Goal: Information Seeking & Learning: Compare options

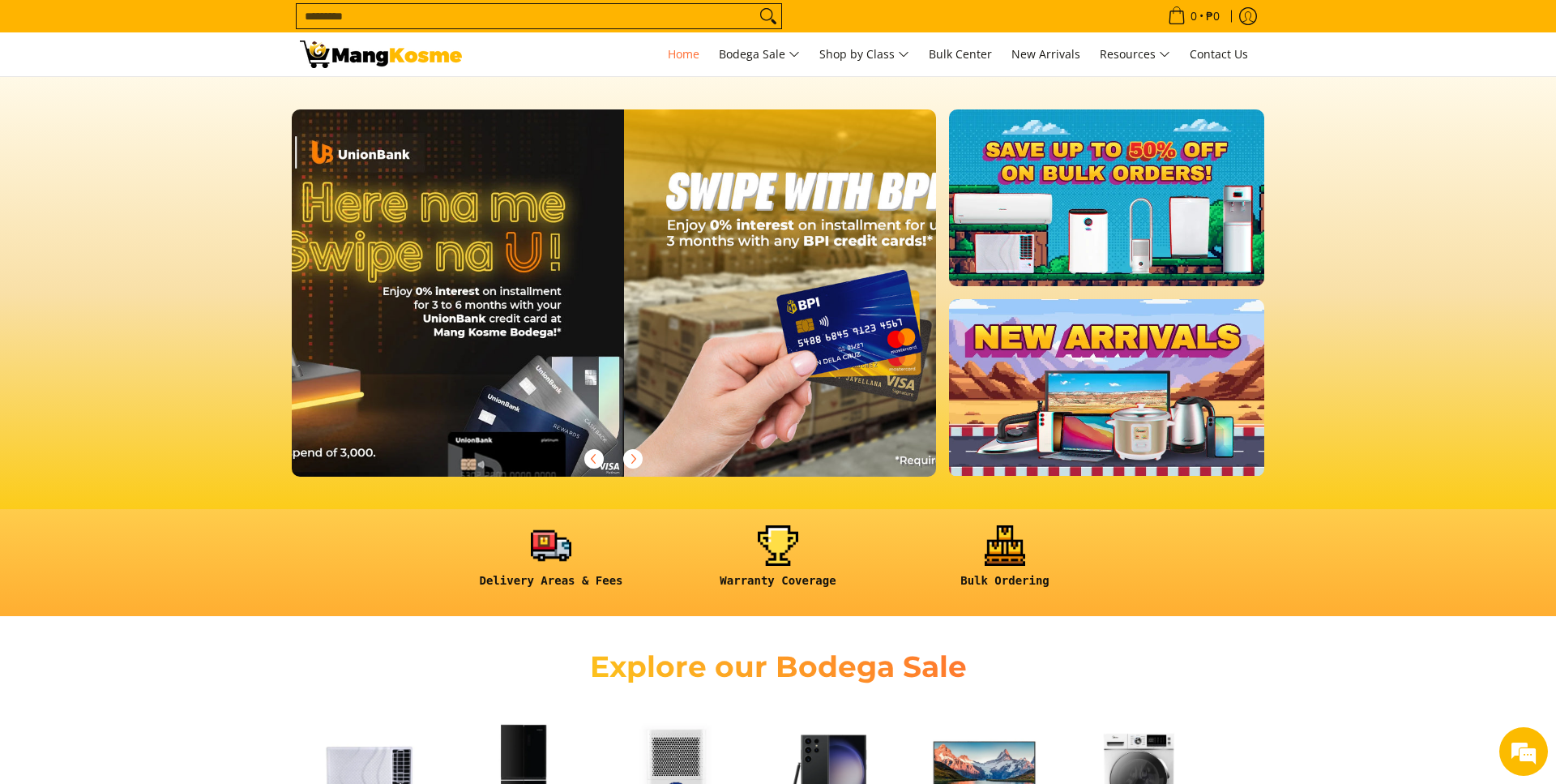
scroll to position [0, 1289]
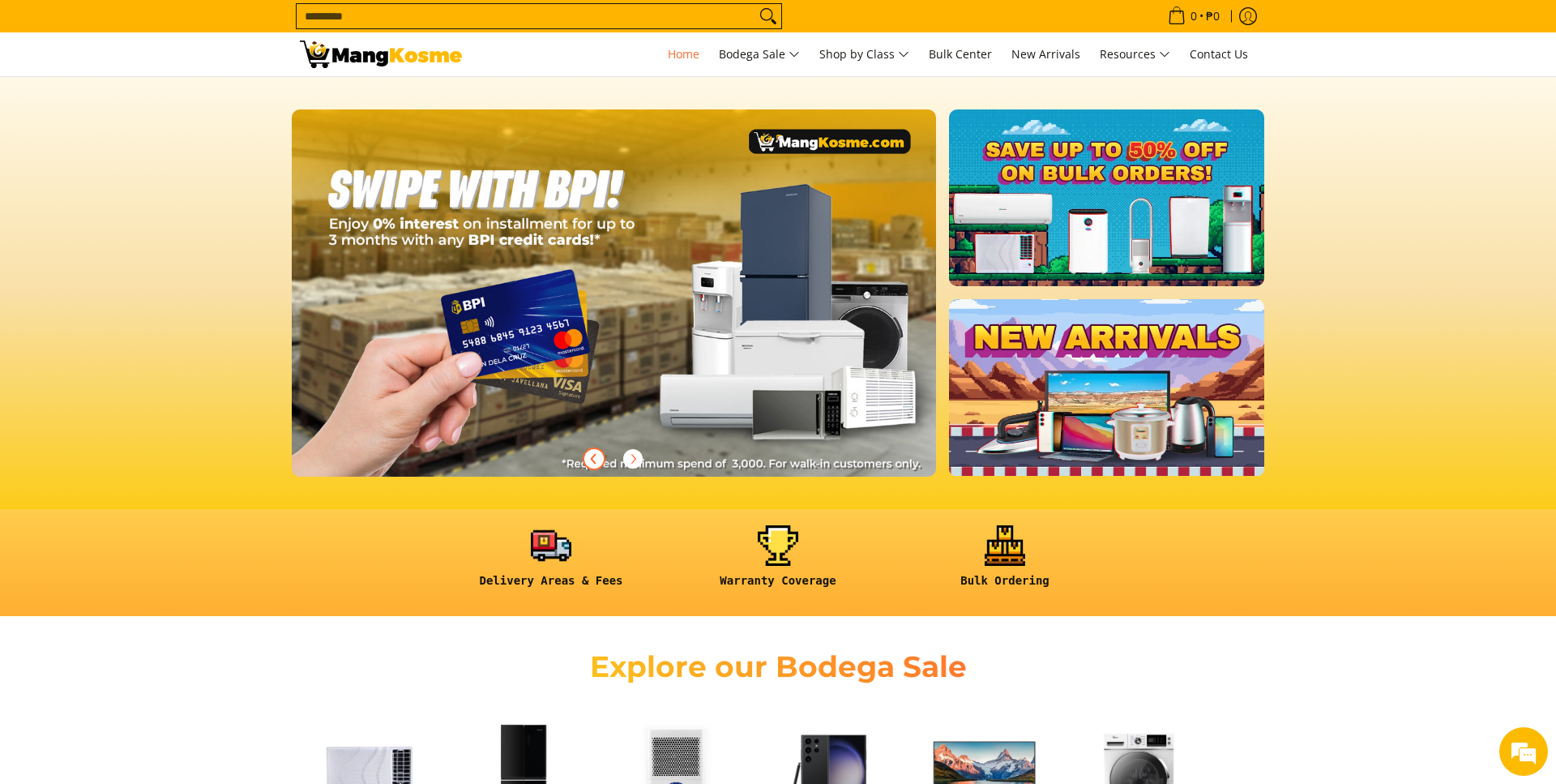
click at [594, 458] on icon "Previous" at bounding box center [594, 458] width 4 height 9
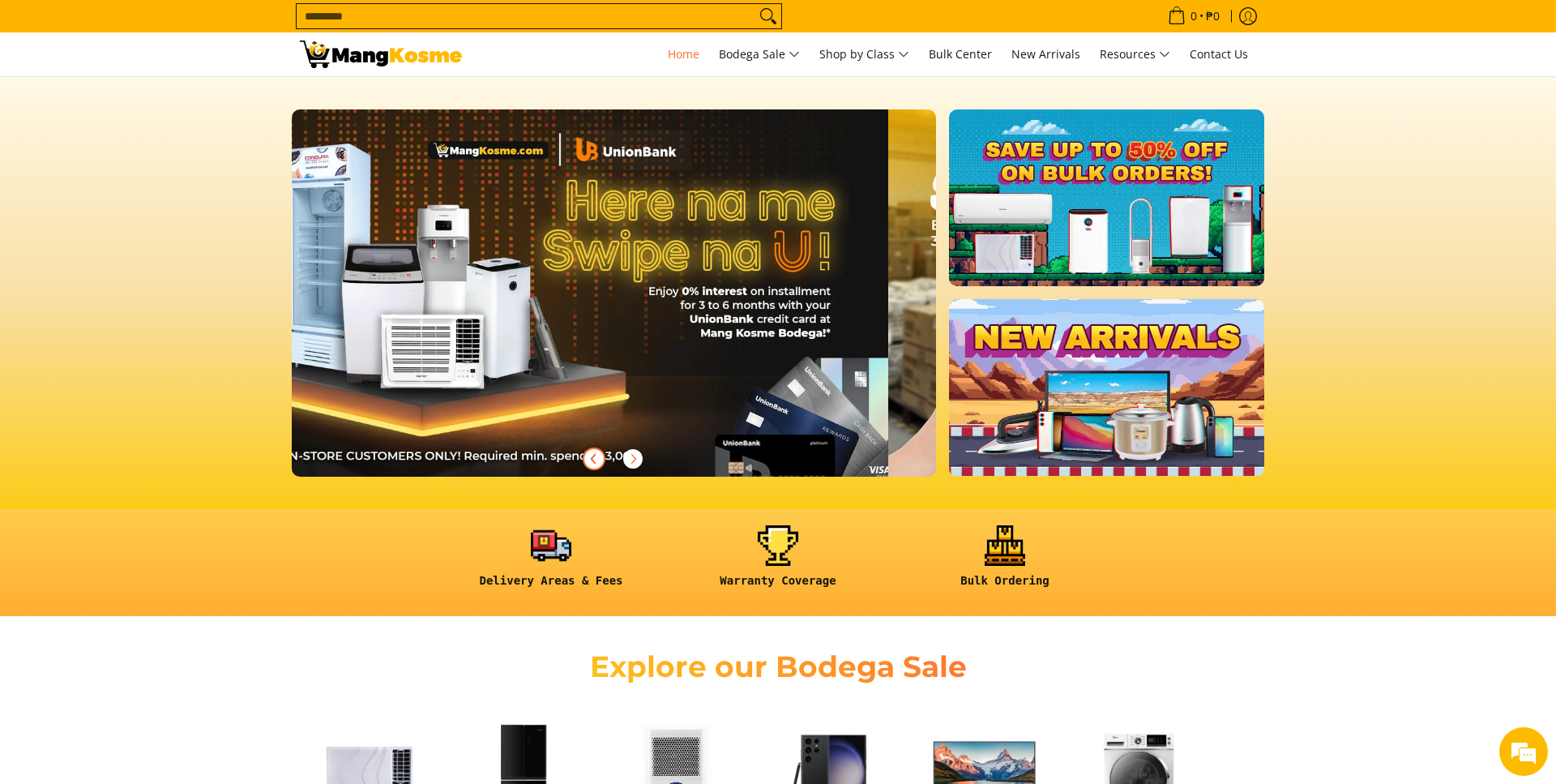
scroll to position [0, 644]
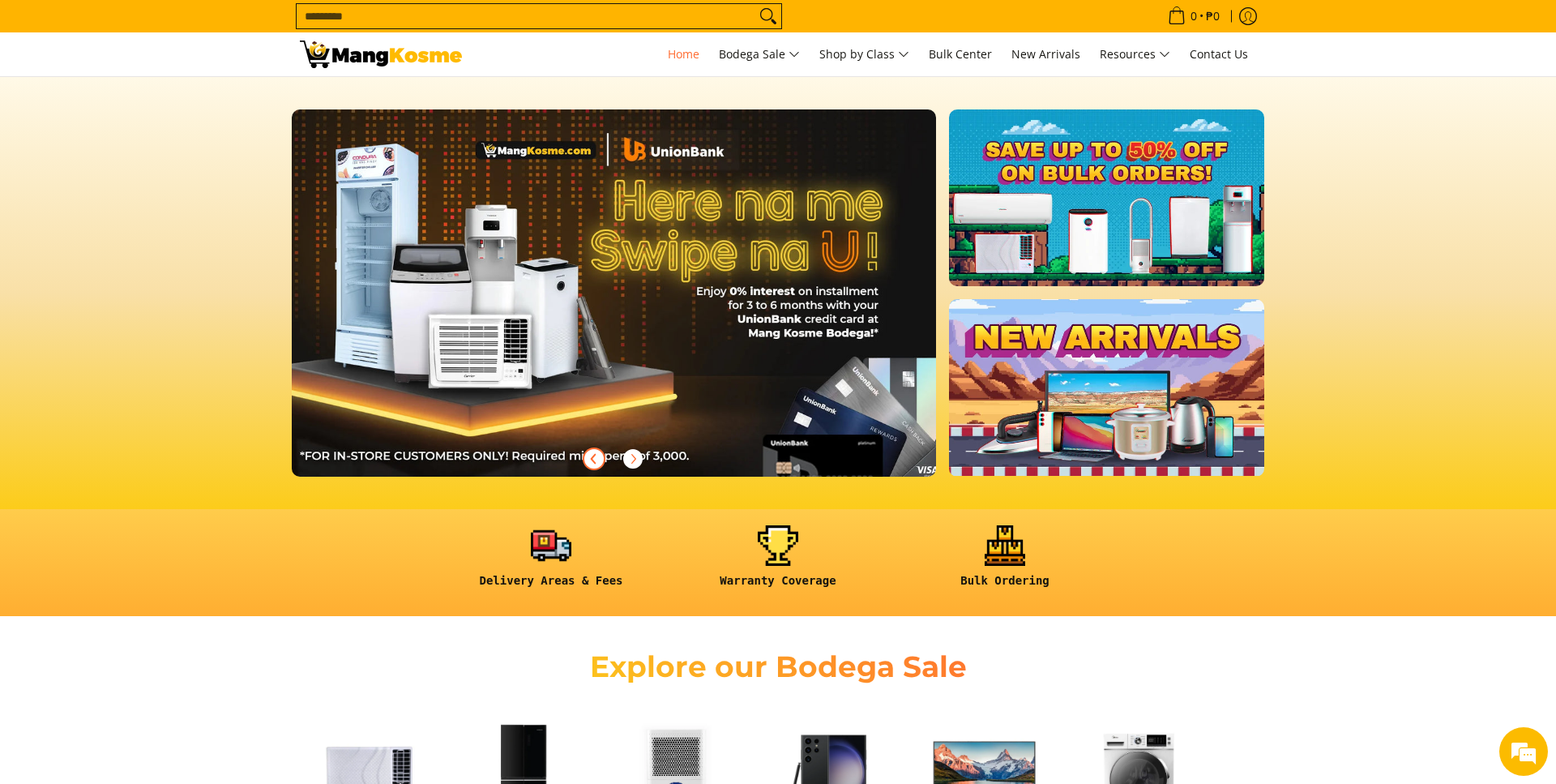
click at [594, 458] on icon "Previous" at bounding box center [594, 458] width 4 height 9
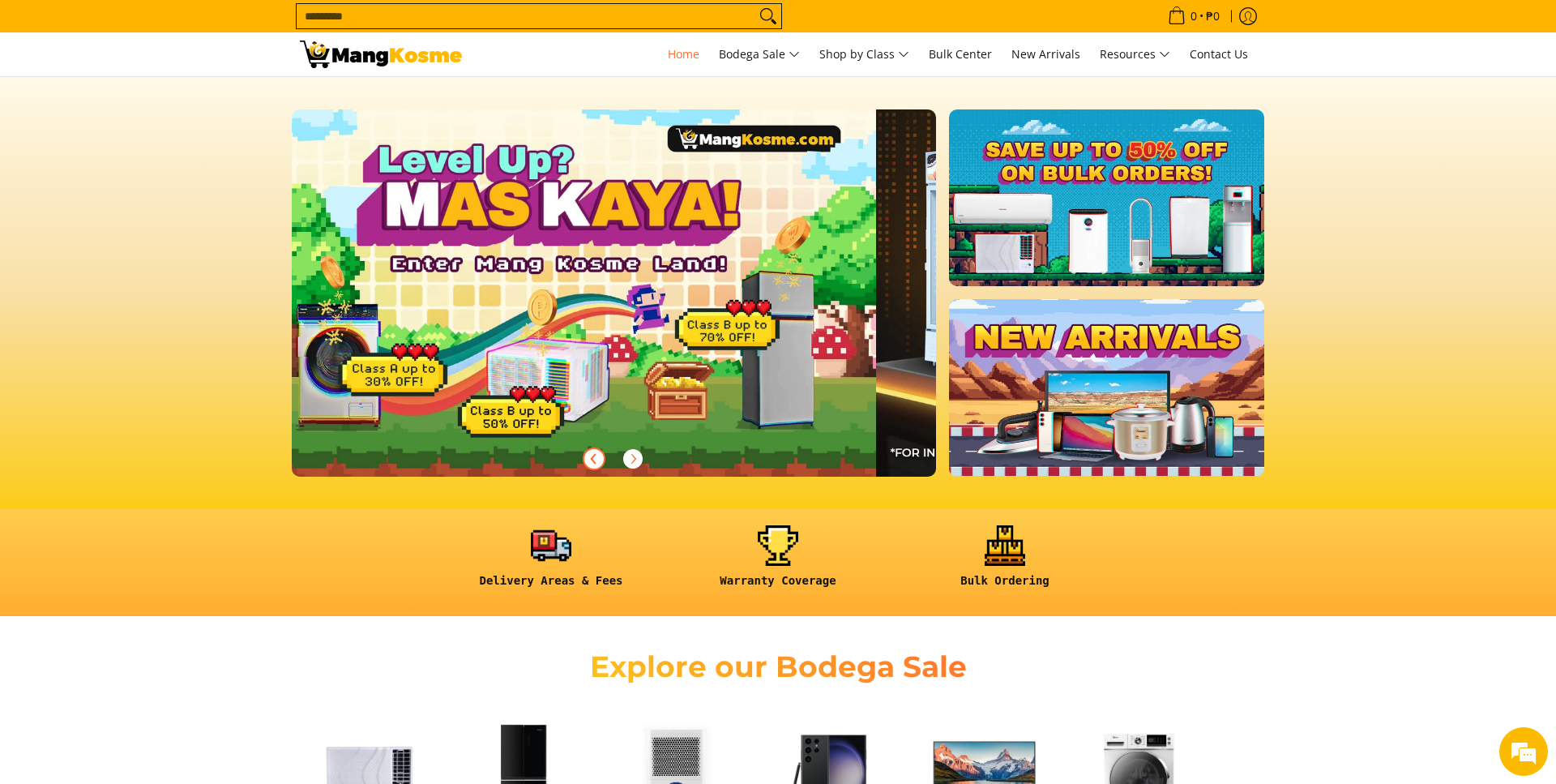
scroll to position [0, 0]
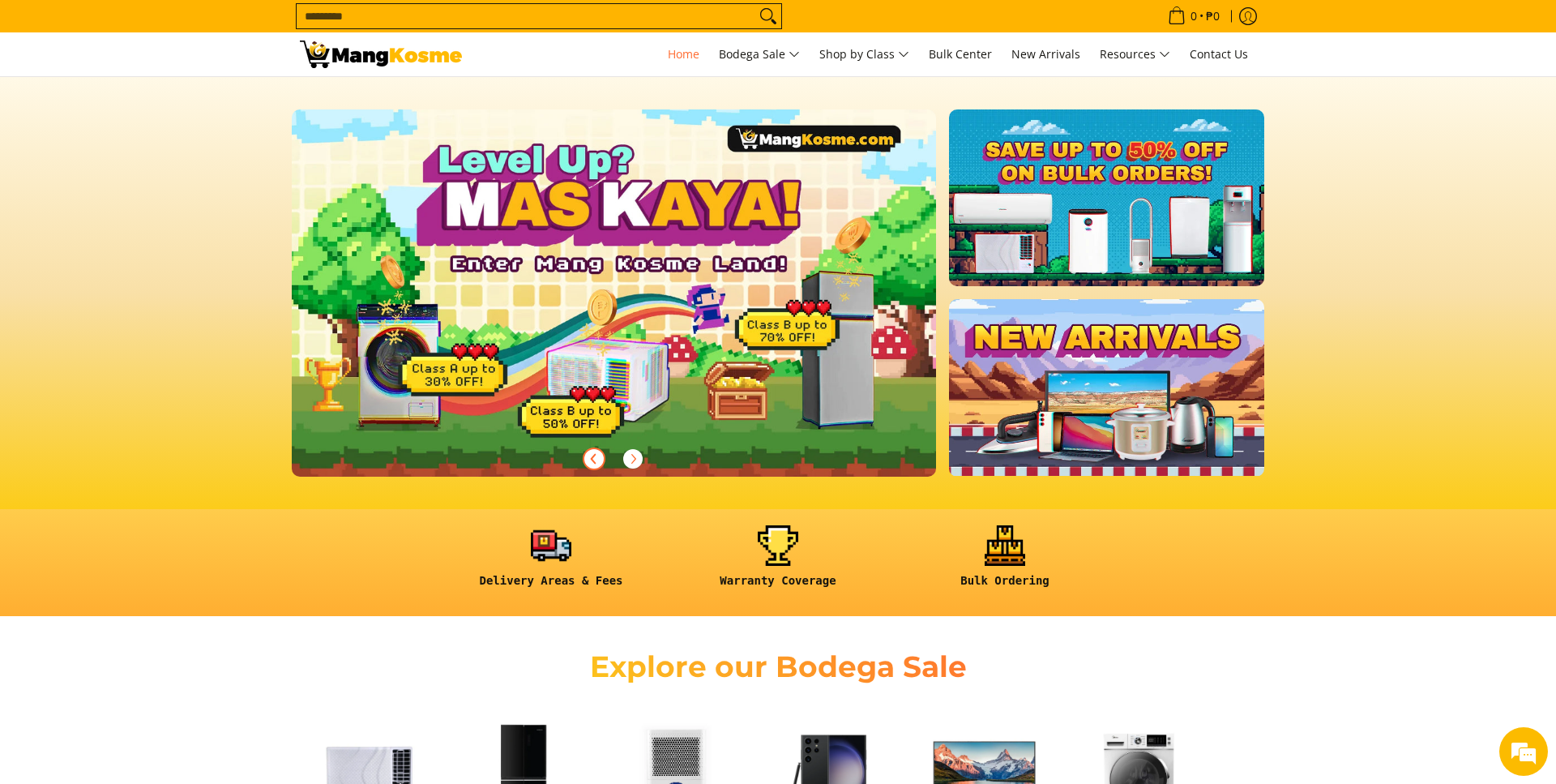
click at [595, 458] on icon "Previous" at bounding box center [594, 459] width 13 height 13
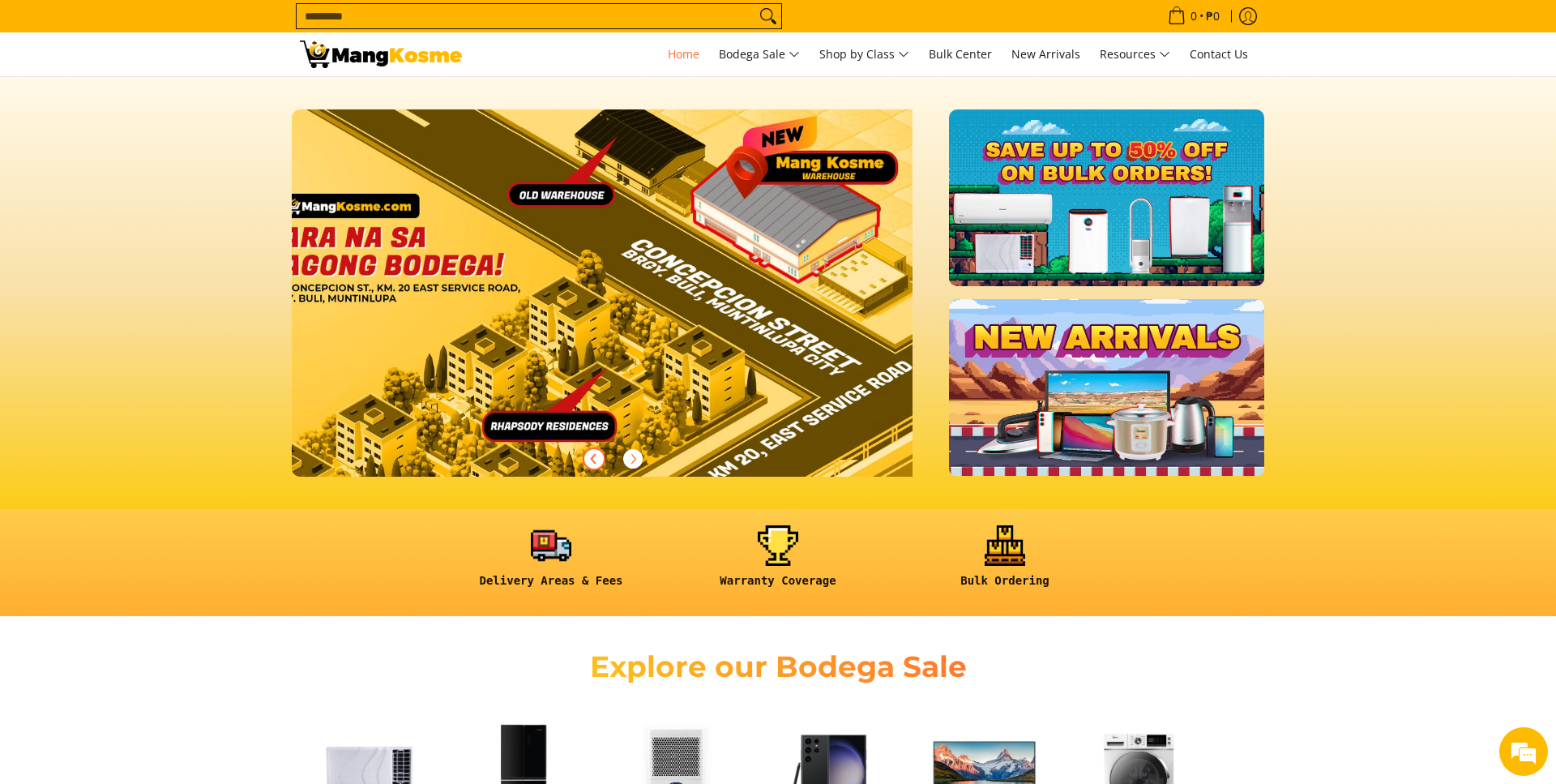
scroll to position [0, 1985]
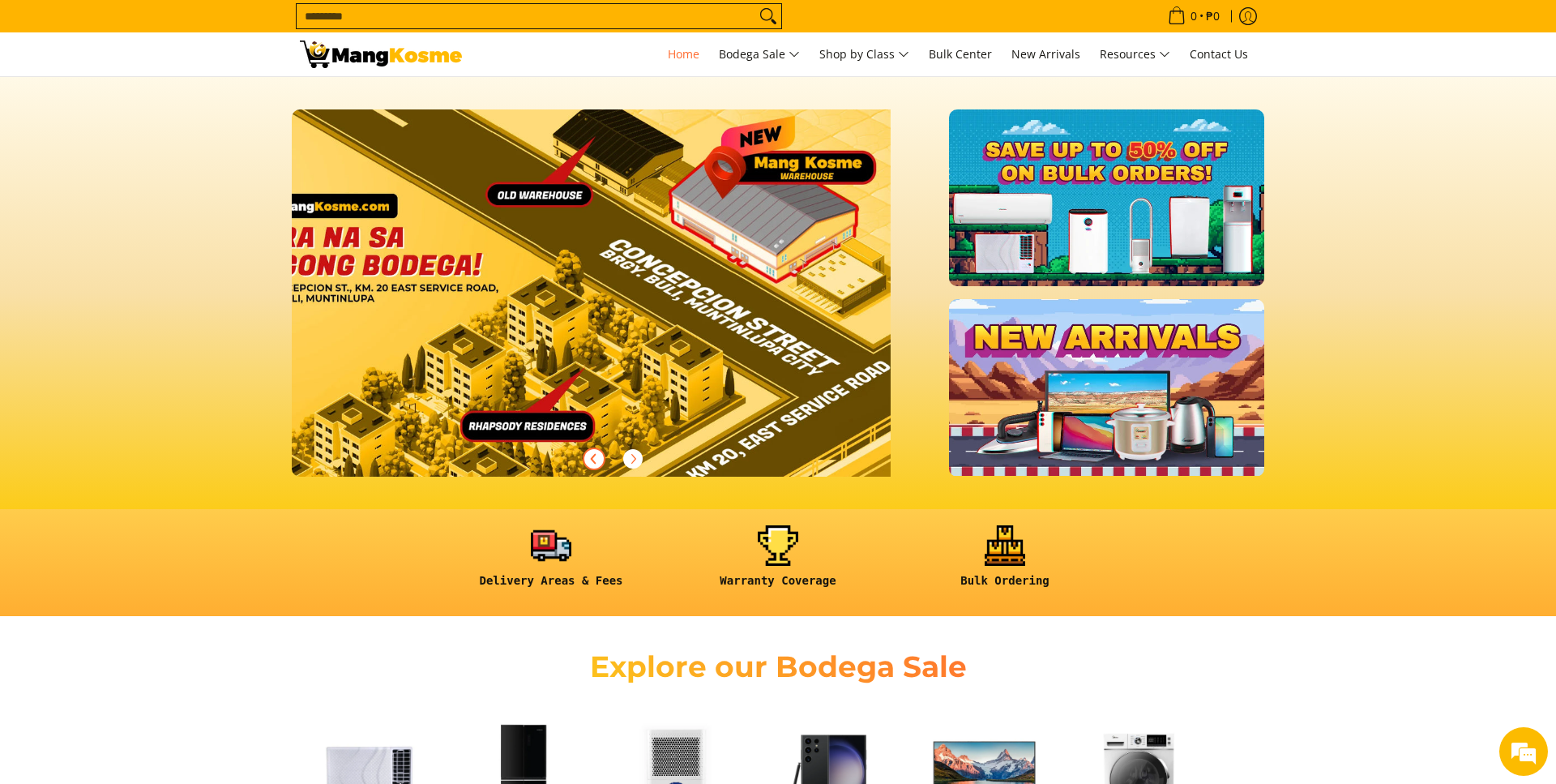
click at [595, 458] on icon "Previous" at bounding box center [594, 459] width 13 height 13
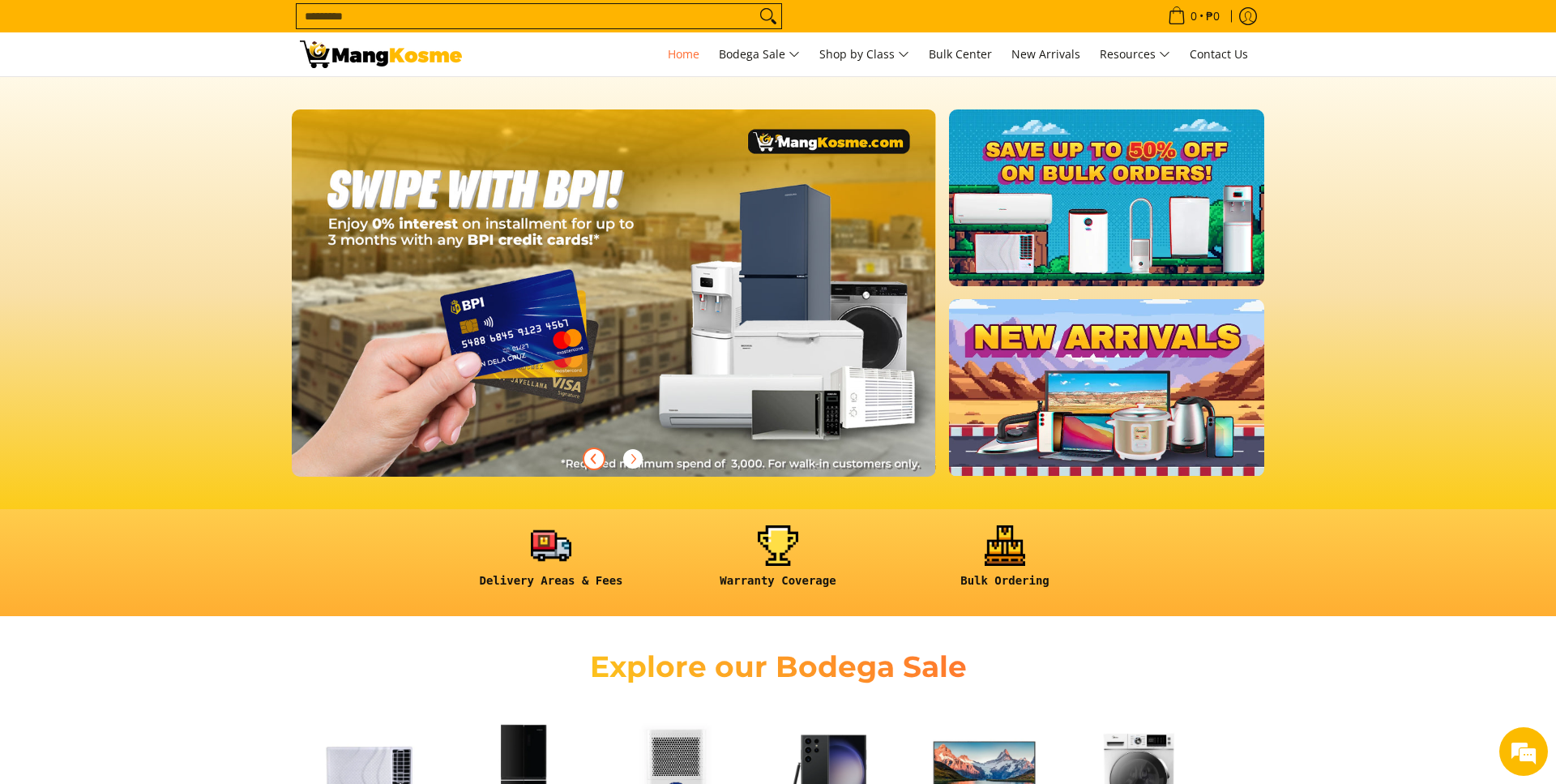
scroll to position [0, 1289]
click at [595, 458] on icon "Previous" at bounding box center [594, 459] width 13 height 13
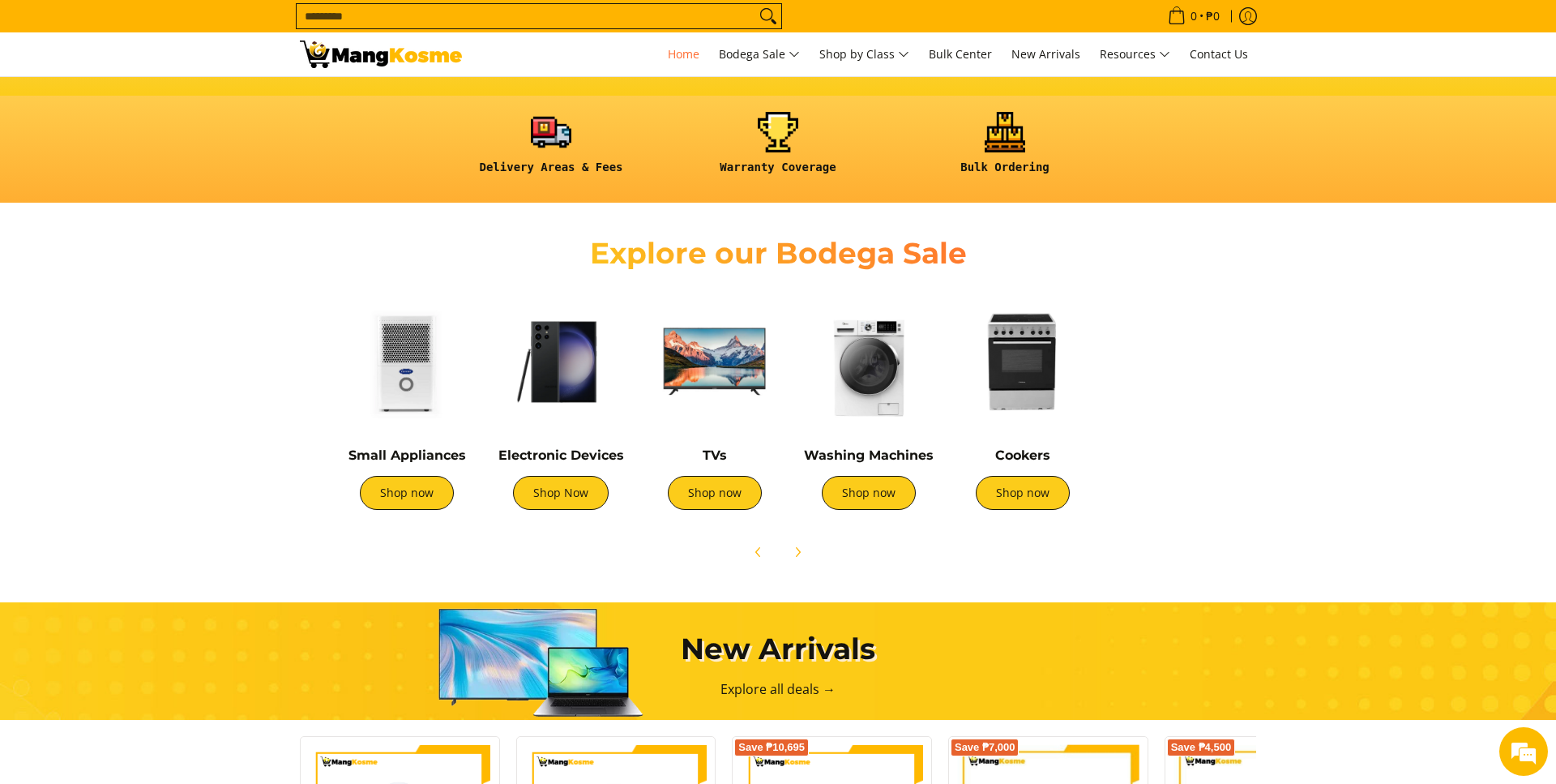
scroll to position [0, 541]
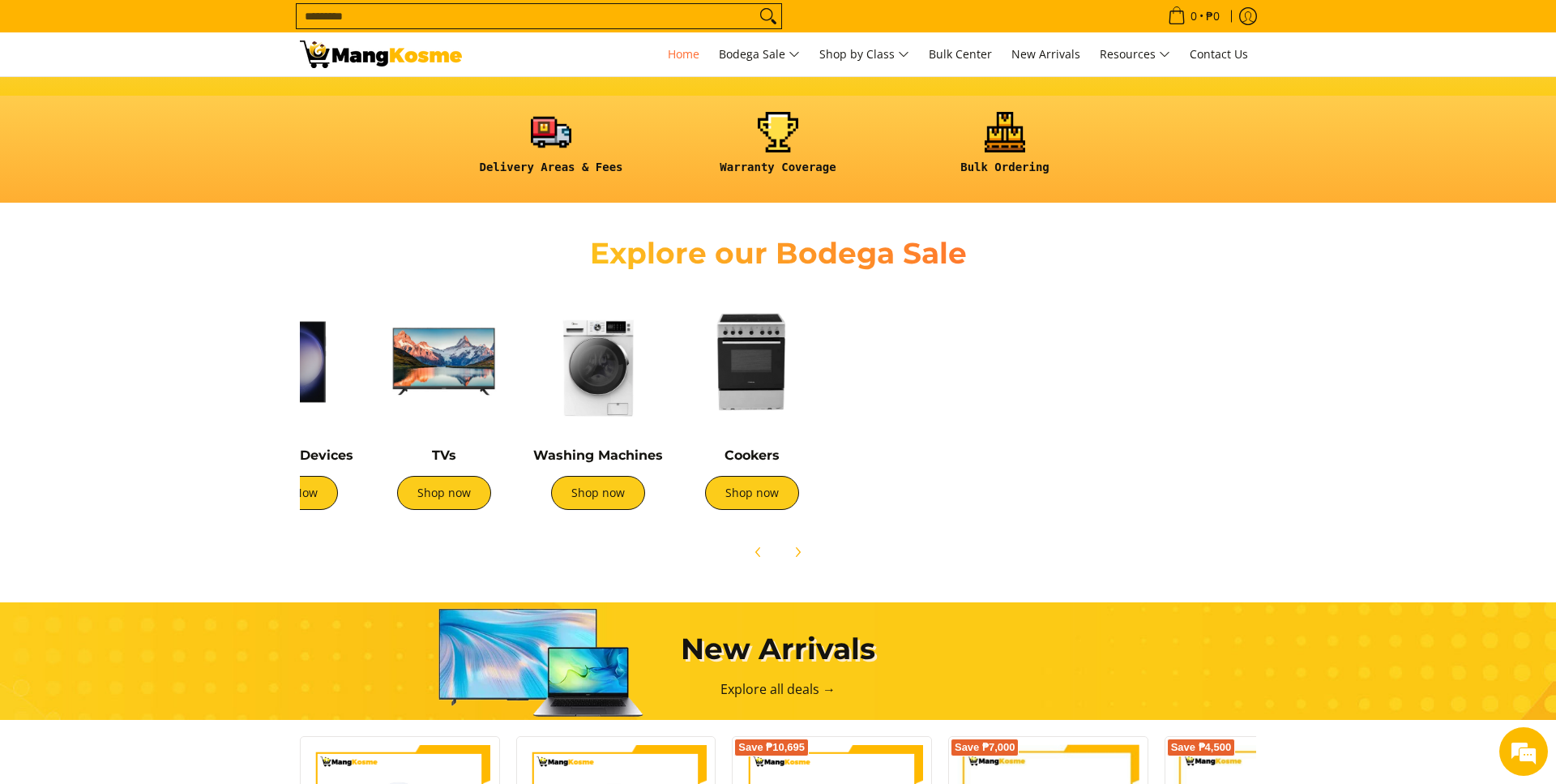
drag, startPoint x: 924, startPoint y: 405, endPoint x: 266, endPoint y: 411, distance: 658.0
click at [266, 411] on section "Explore our Bodega Sale Air Conditioners Shop now Refrigerators Shop now" at bounding box center [778, 393] width 1556 height 366
click at [744, 493] on link "Shop now" at bounding box center [752, 493] width 94 height 34
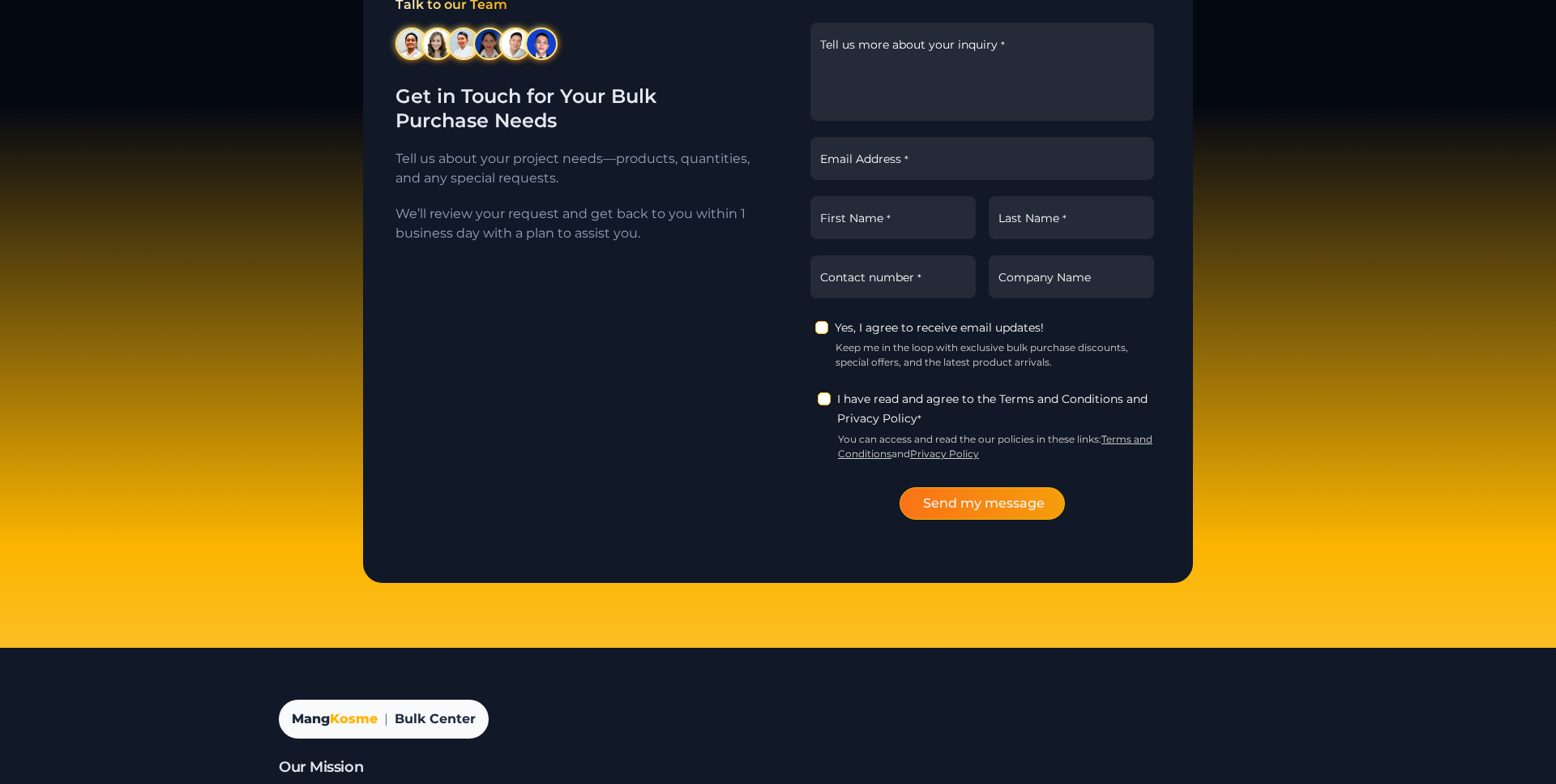
scroll to position [2609, 0]
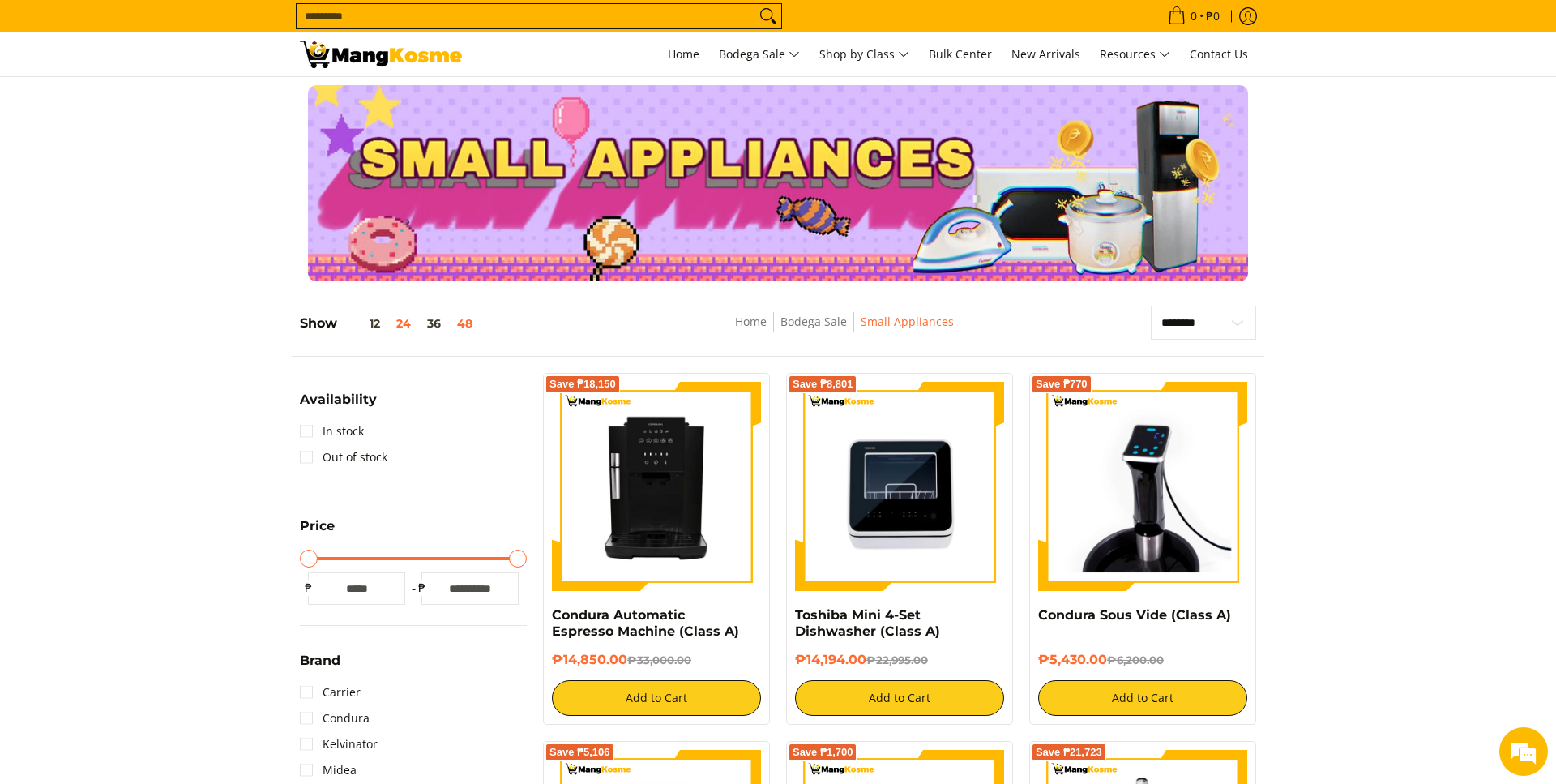
click at [473, 322] on button "48" at bounding box center [464, 323] width 31 height 13
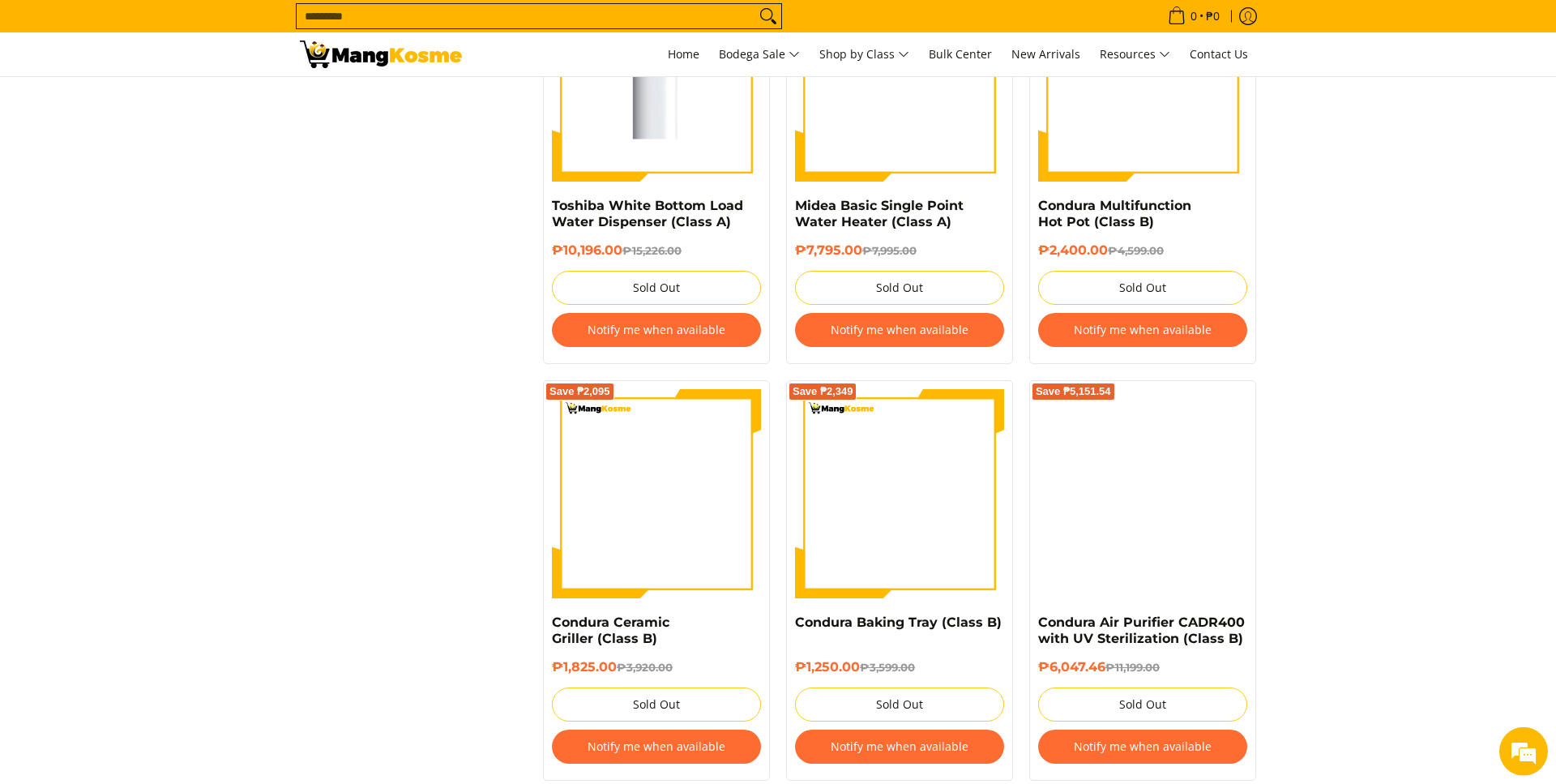
scroll to position [6427, 0]
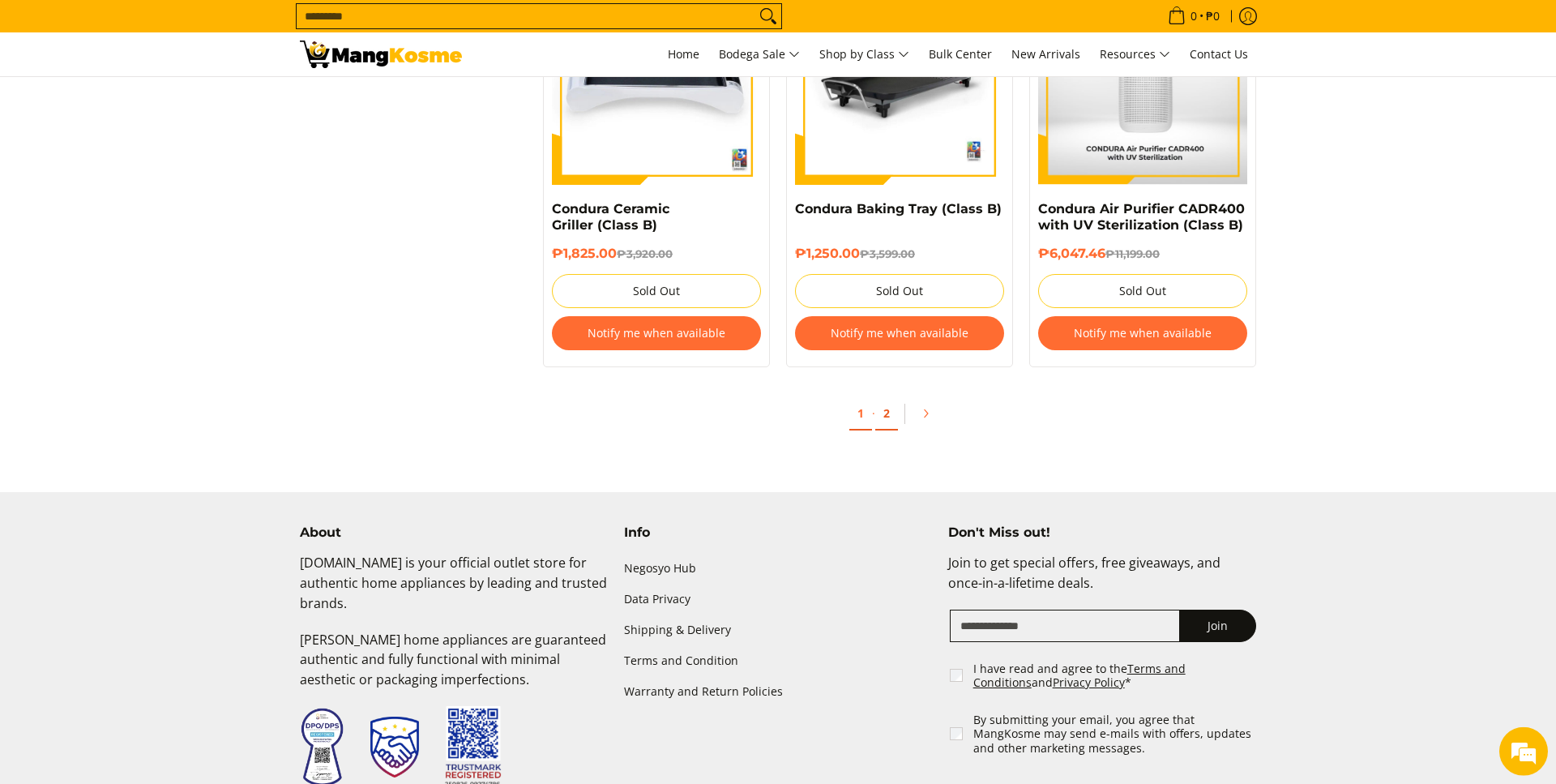
click at [880, 405] on link "2" at bounding box center [887, 413] width 23 height 33
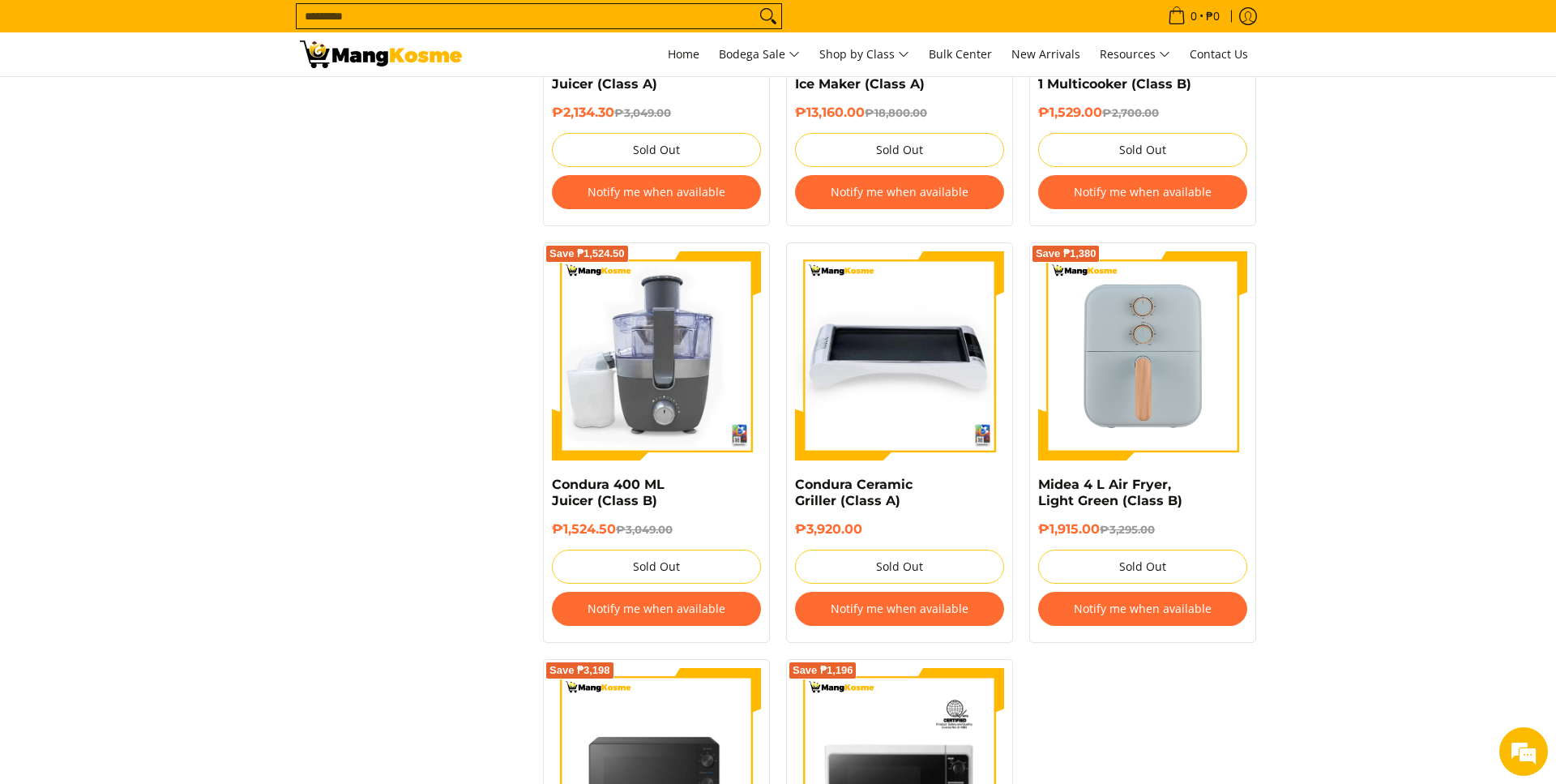
scroll to position [3058, 0]
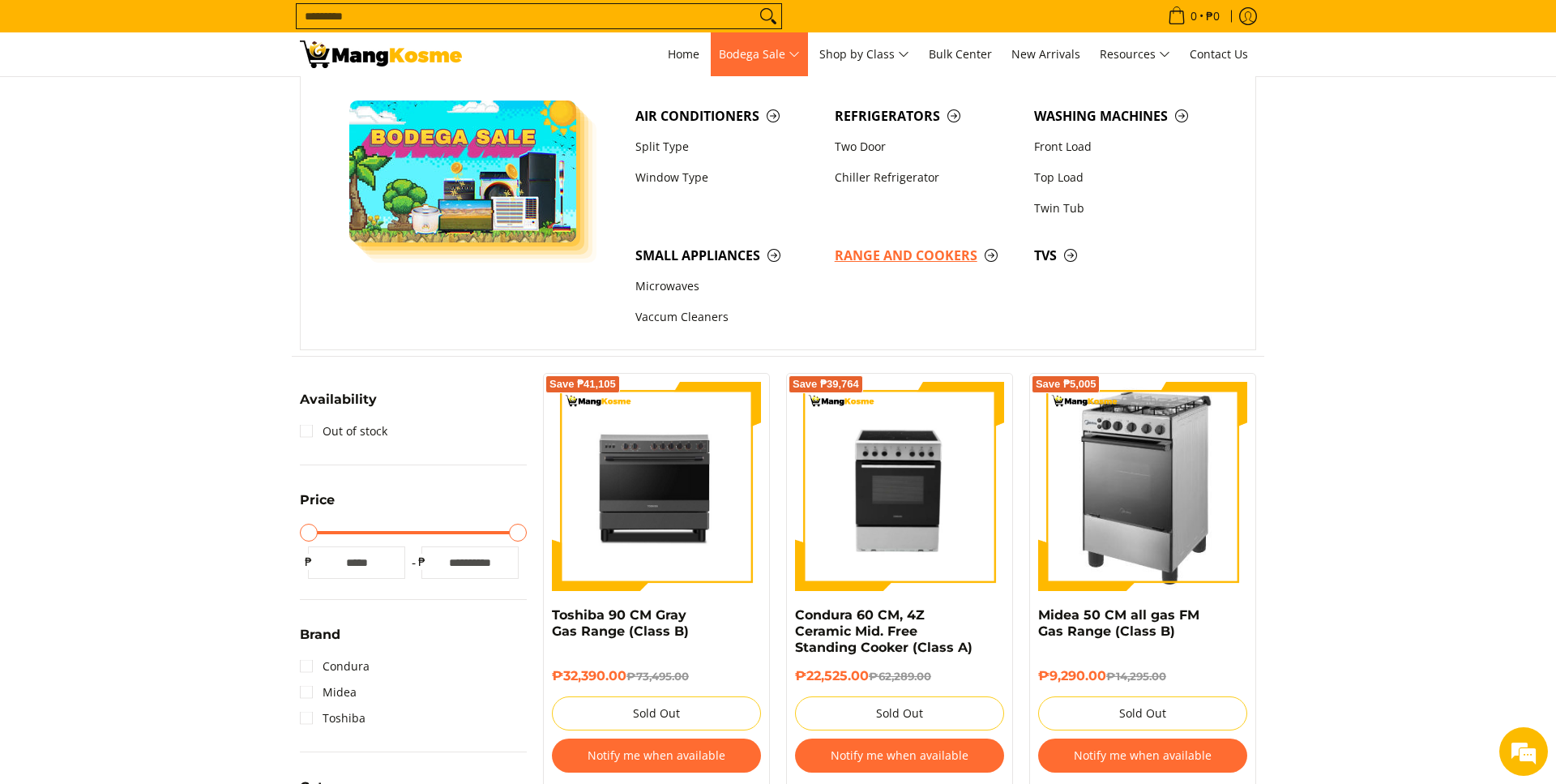
click at [934, 259] on span "Range and Cookers" at bounding box center [926, 255] width 183 height 20
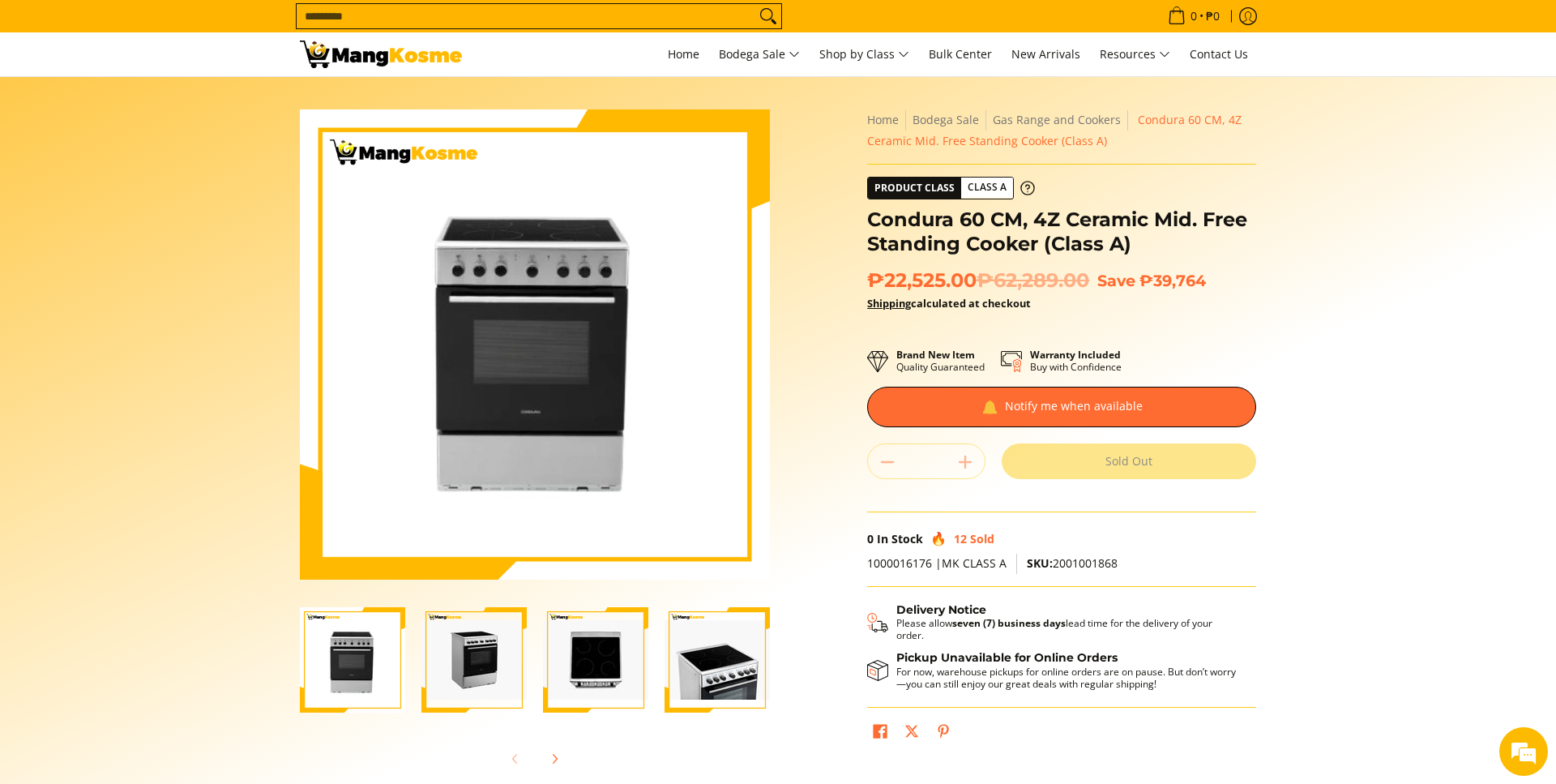
click at [744, 653] on img "condura-free-standing-ceramic-top-cooker-60-centimeter-full-ceramic-stove-view-…" at bounding box center [717, 660] width 106 height 80
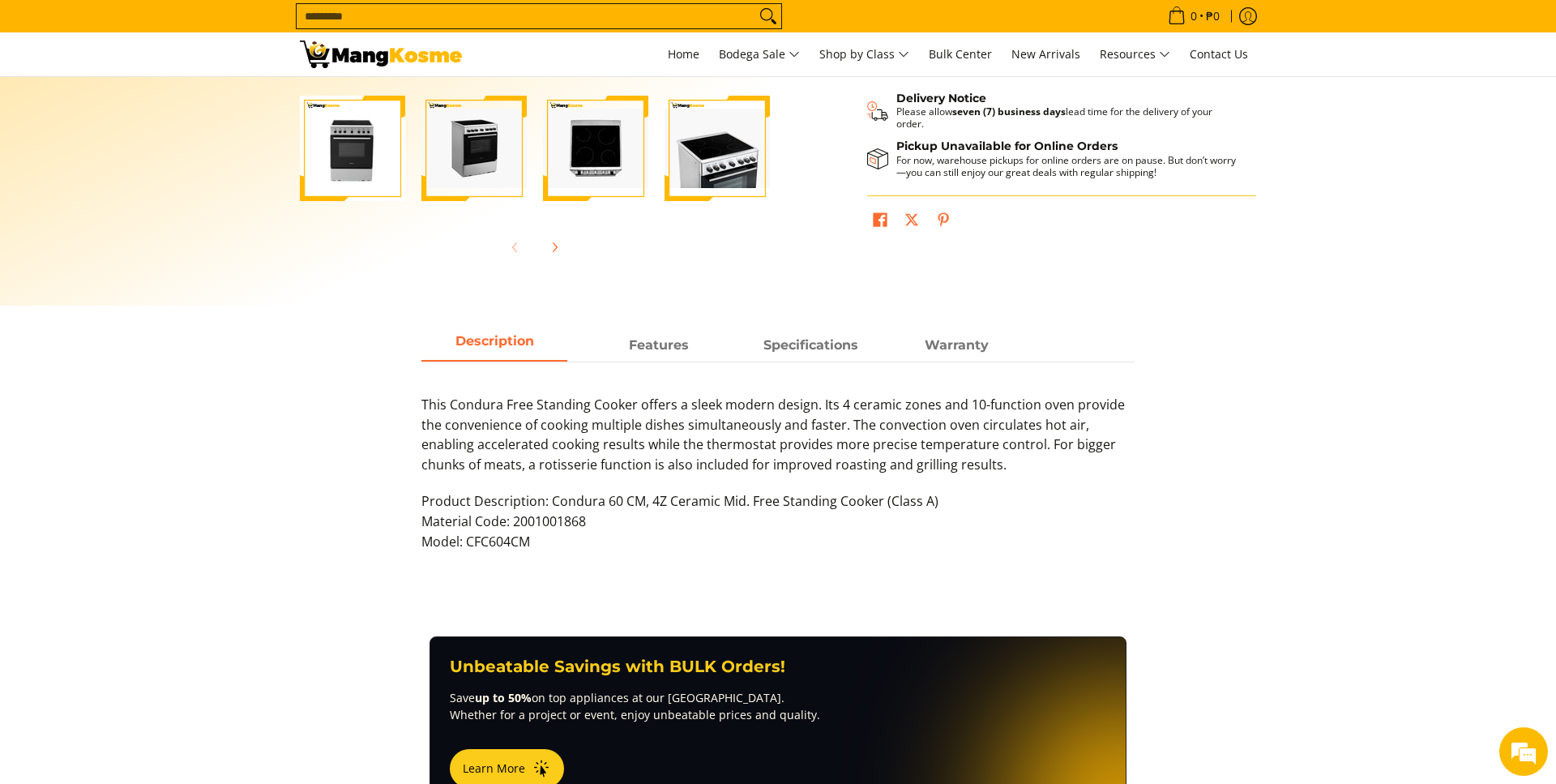
scroll to position [496, 0]
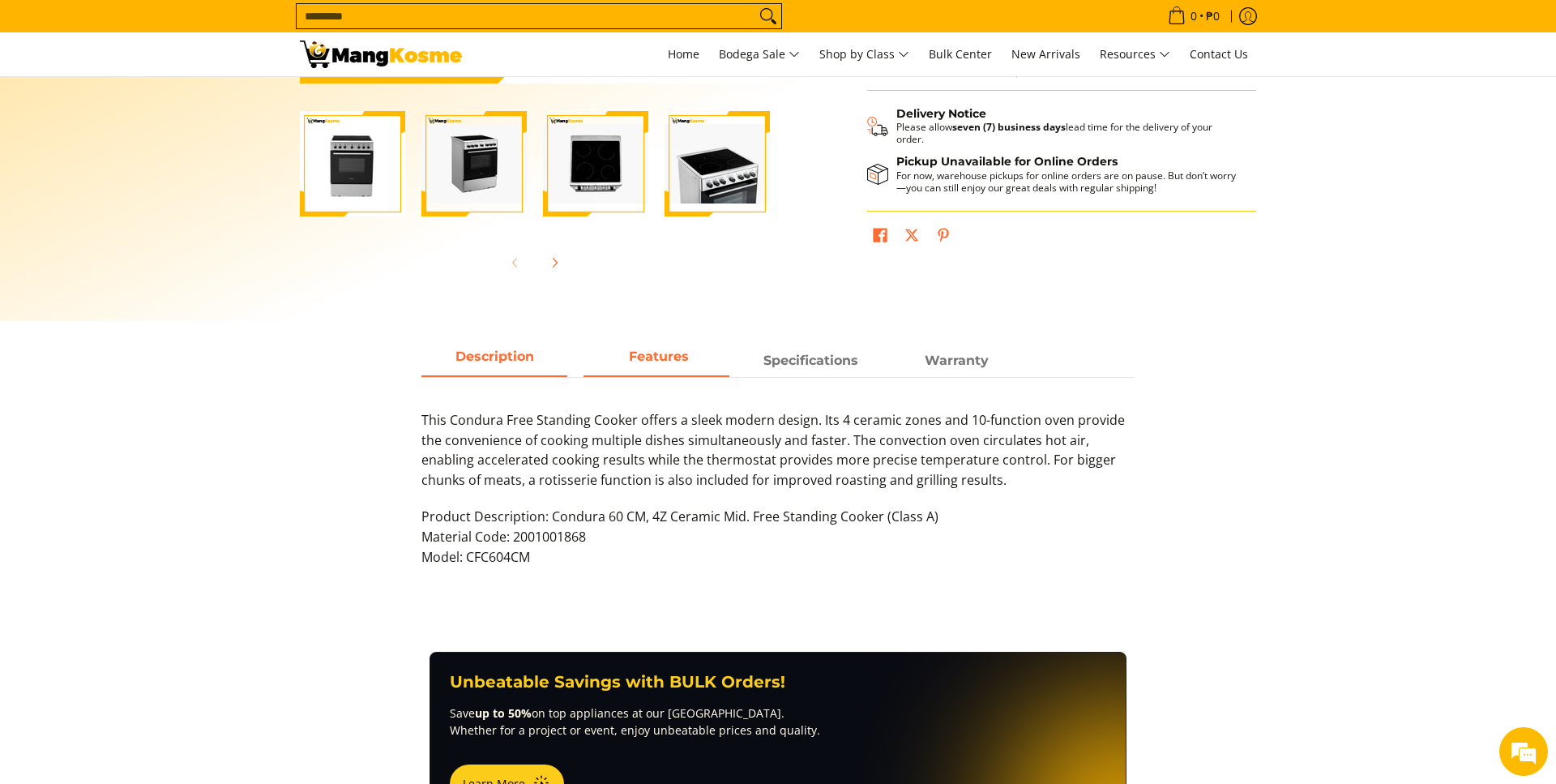
click at [676, 357] on strong "Features" at bounding box center [659, 356] width 60 height 15
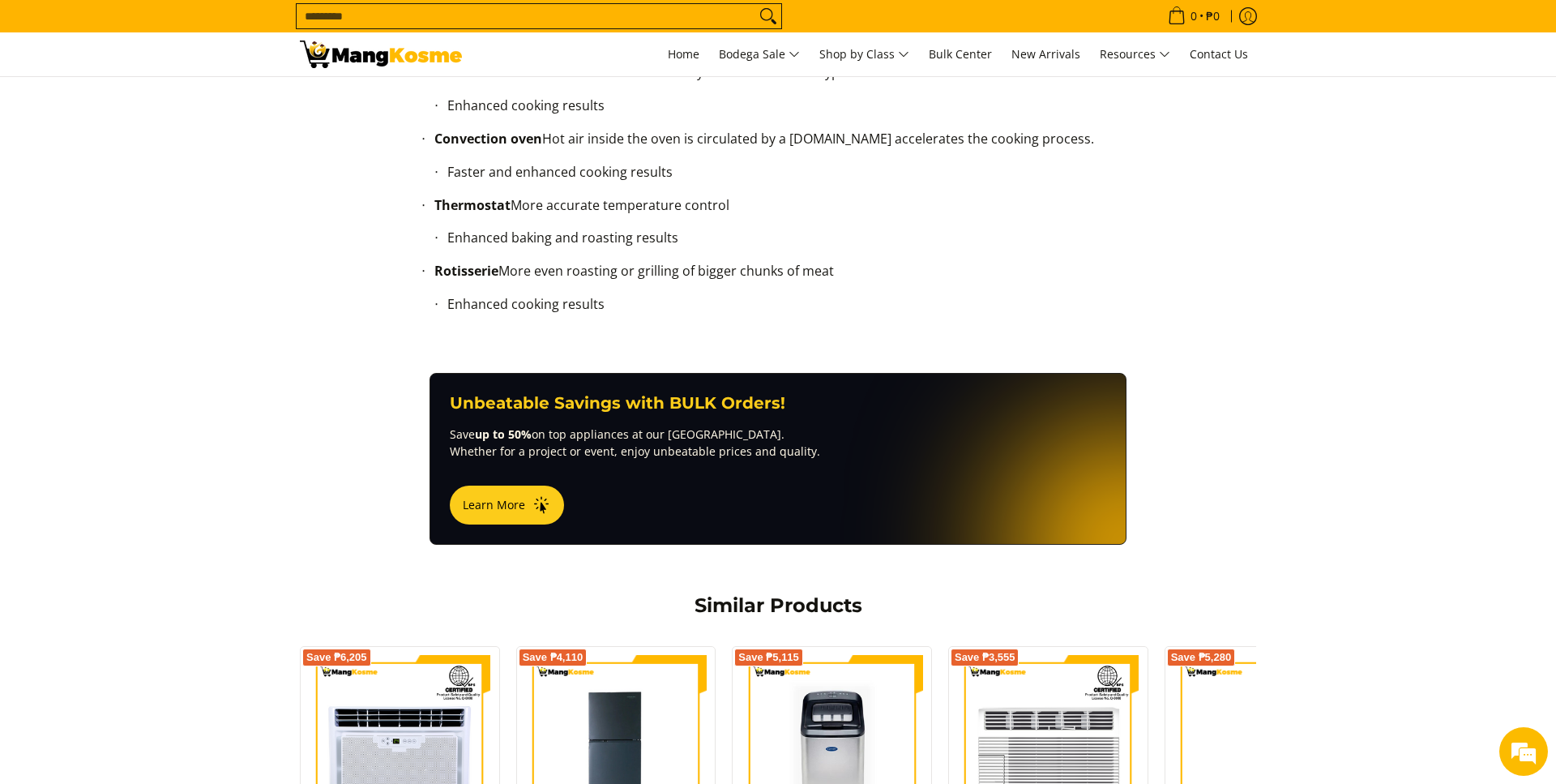
scroll to position [413, 0]
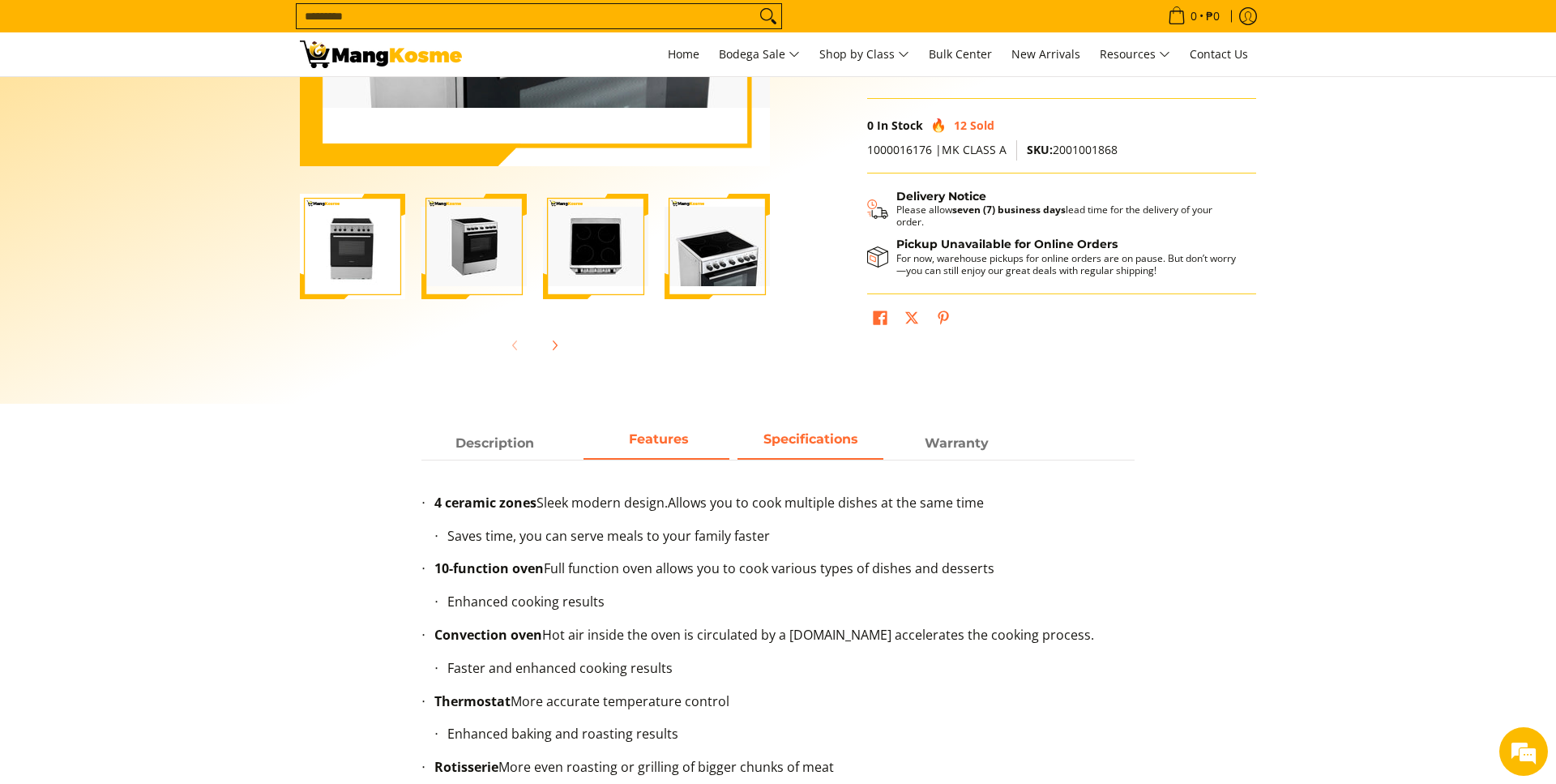
click at [811, 438] on span "Specifications" at bounding box center [811, 443] width 146 height 29
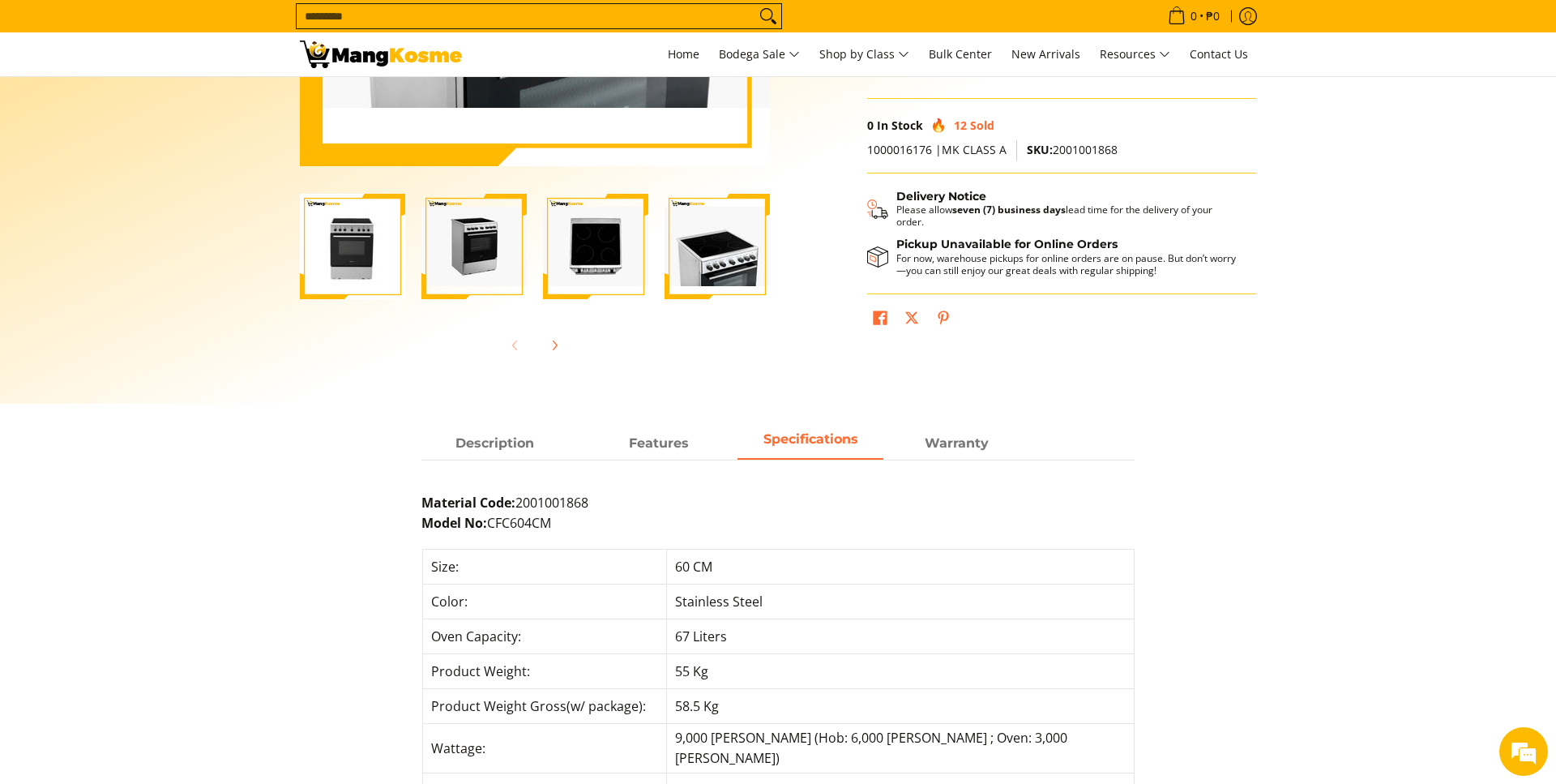
scroll to position [909, 0]
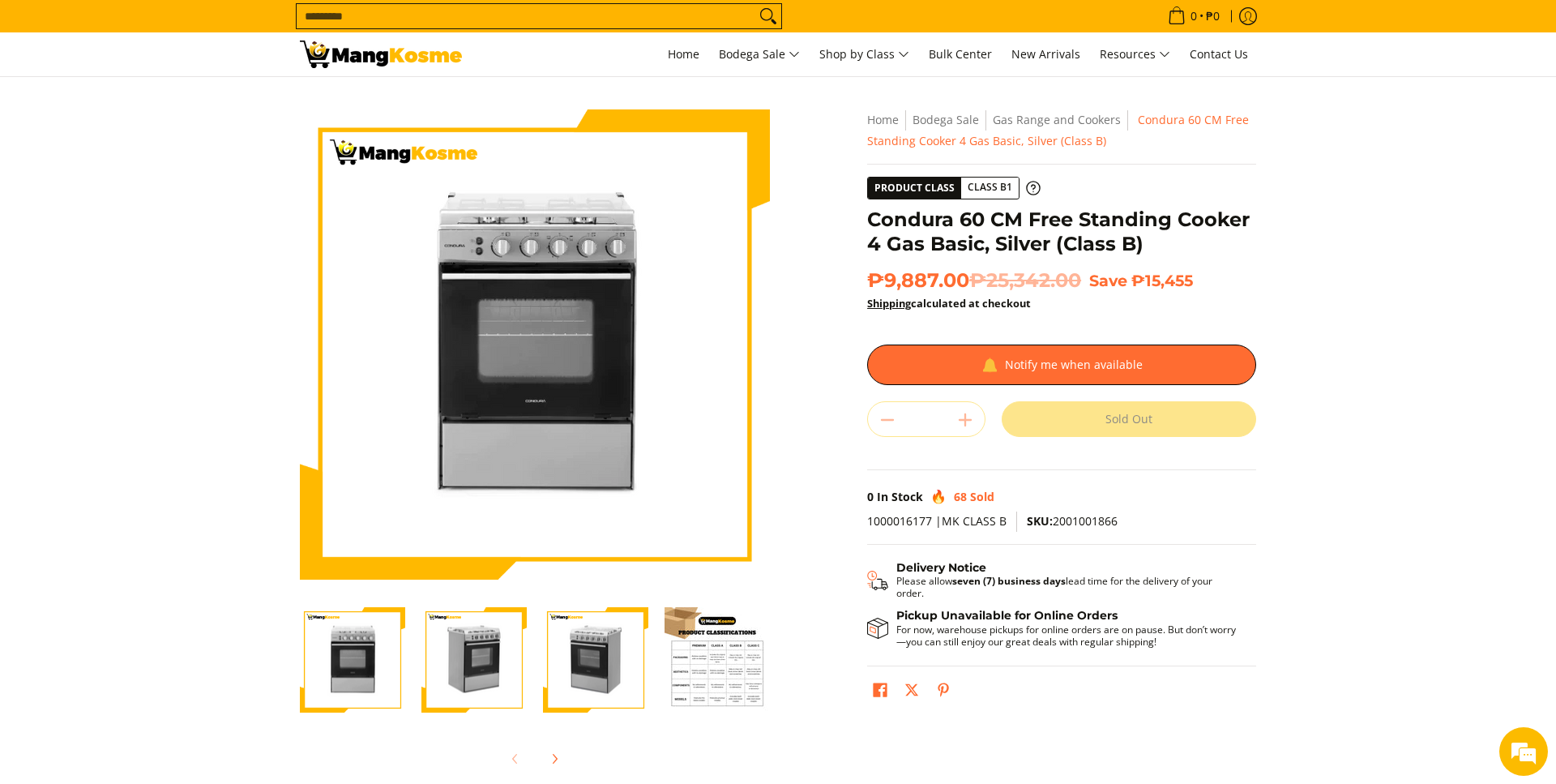
click at [591, 652] on img "Condura 60 CM Free Standing Cooker 4 Gas Basic, Silver (Class B)-3" at bounding box center [595, 660] width 106 height 103
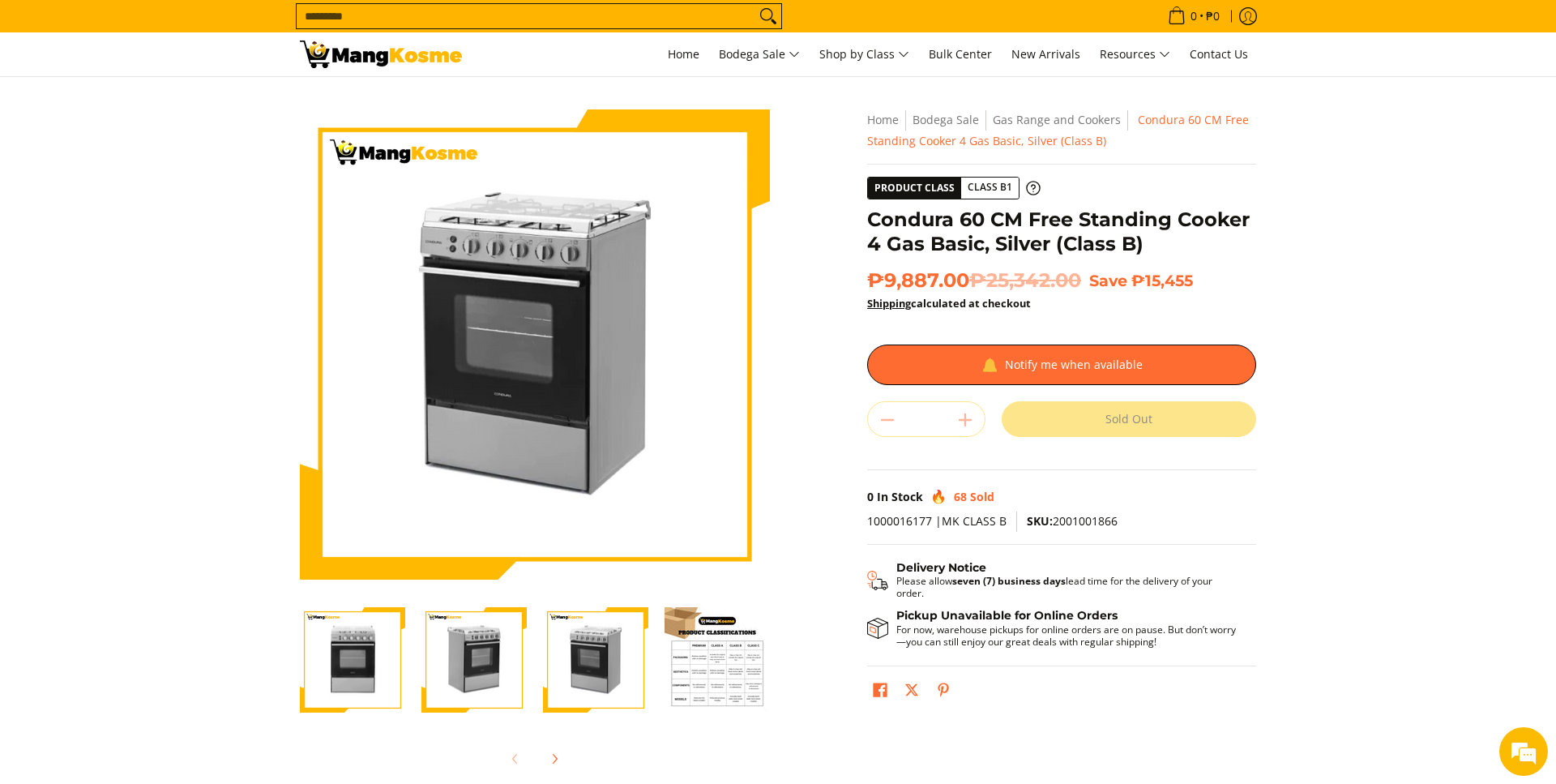
click at [465, 656] on img "Condura 60 CM Free Standing Cooker 4 Gas Basic, Silver (Class B)-2" at bounding box center [473, 660] width 106 height 103
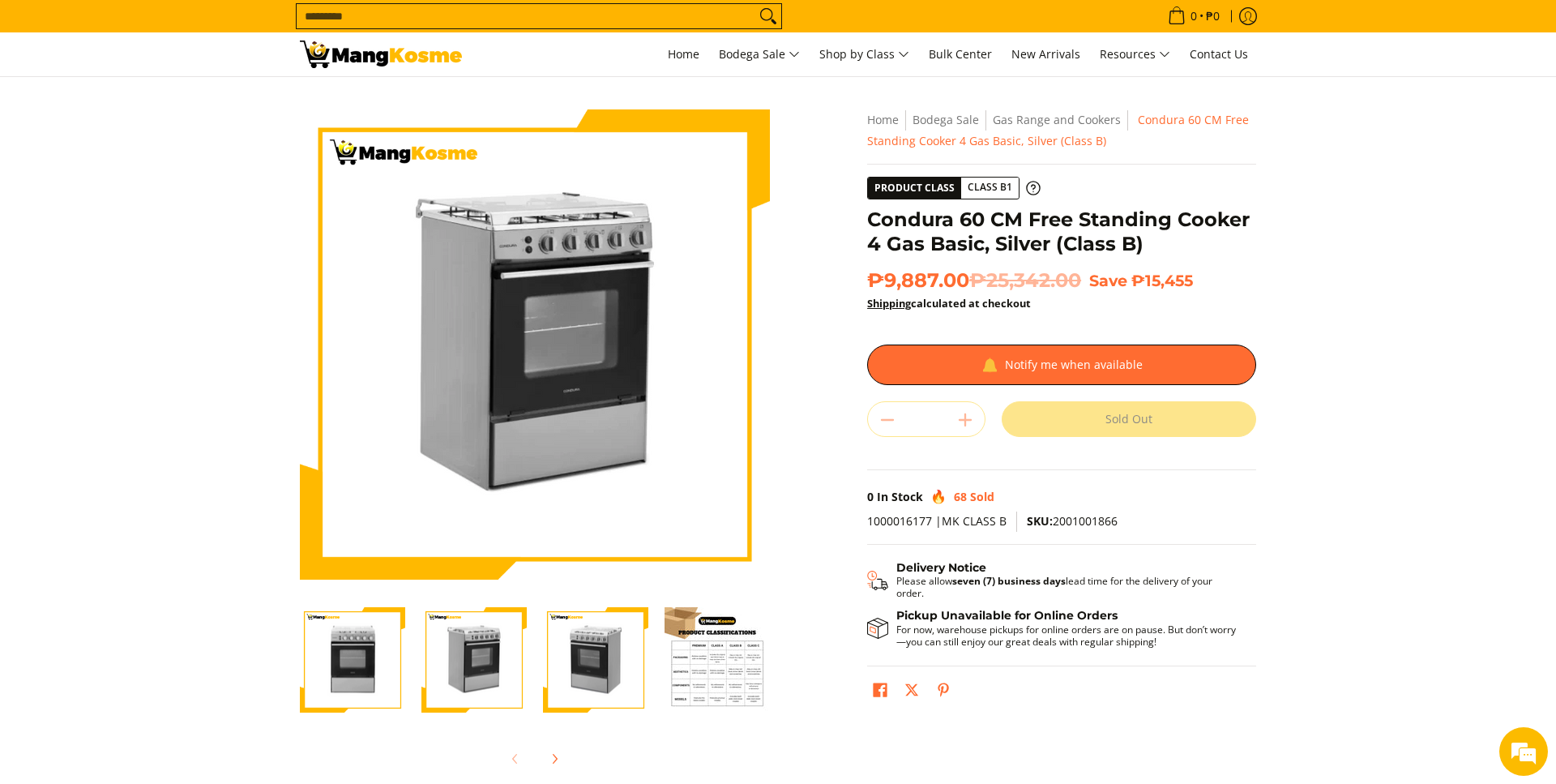
click at [333, 652] on img "Condura 60 CM Free Standing Cooker 4 Gas Basic, Silver (Class B)-1" at bounding box center [353, 660] width 106 height 103
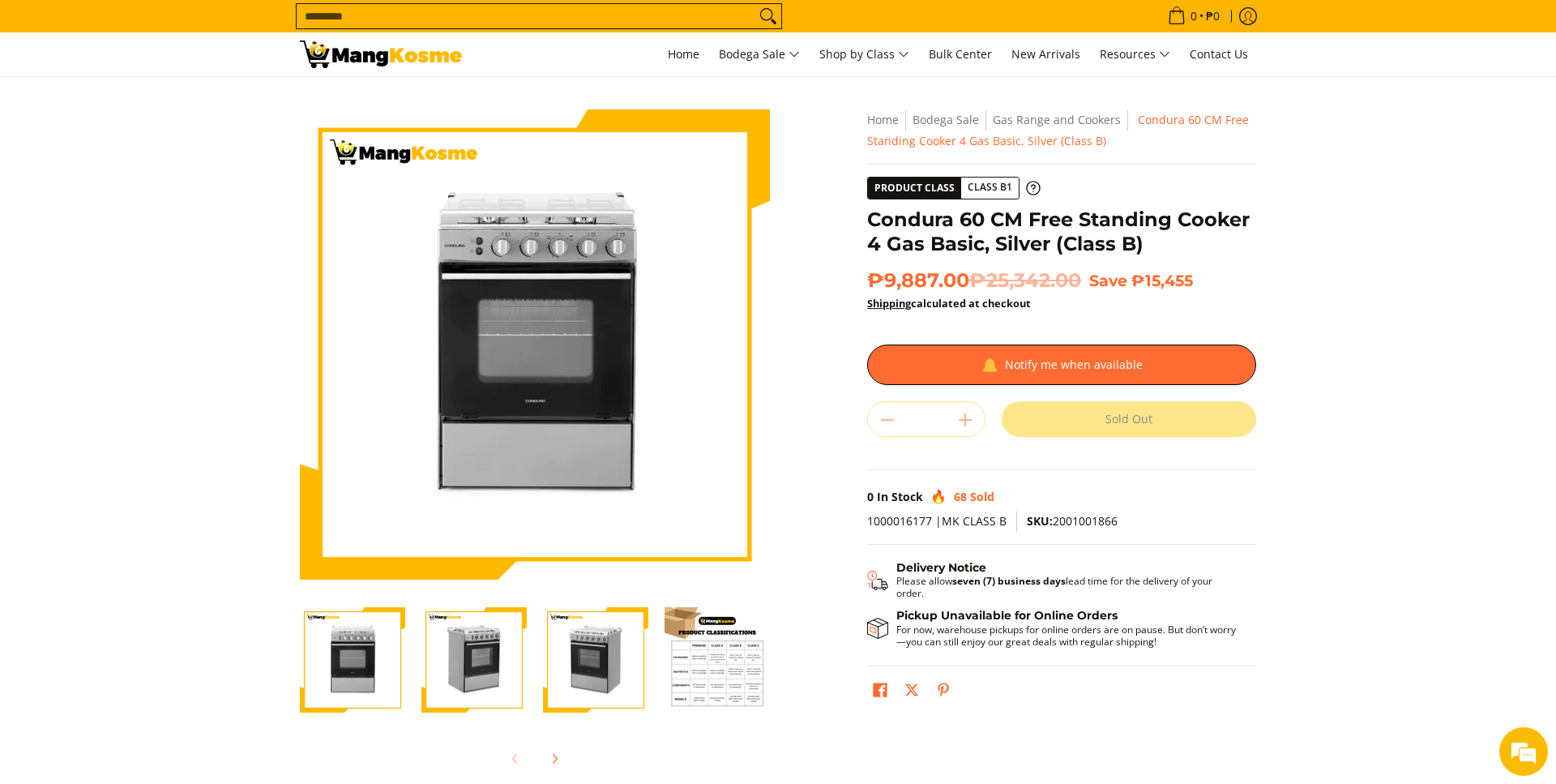
click at [622, 663] on img "Condura 60 CM Free Standing Cooker 4 Gas Basic, Silver (Class B)-3" at bounding box center [595, 660] width 106 height 103
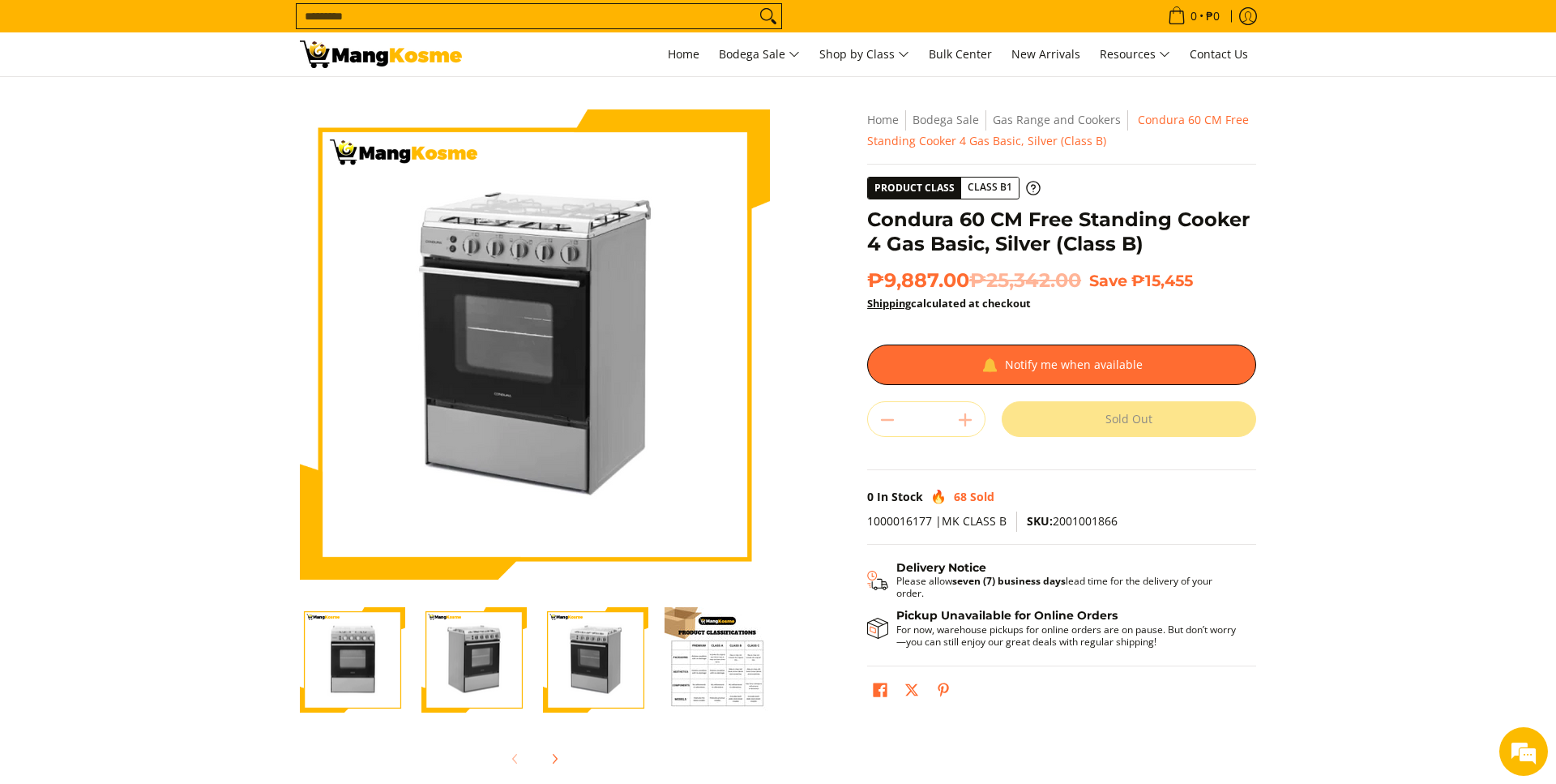
click at [744, 663] on img "Condura 60 CM Free Standing Cooker 4 Gas Basic, Silver (Class B)-4" at bounding box center [717, 660] width 106 height 105
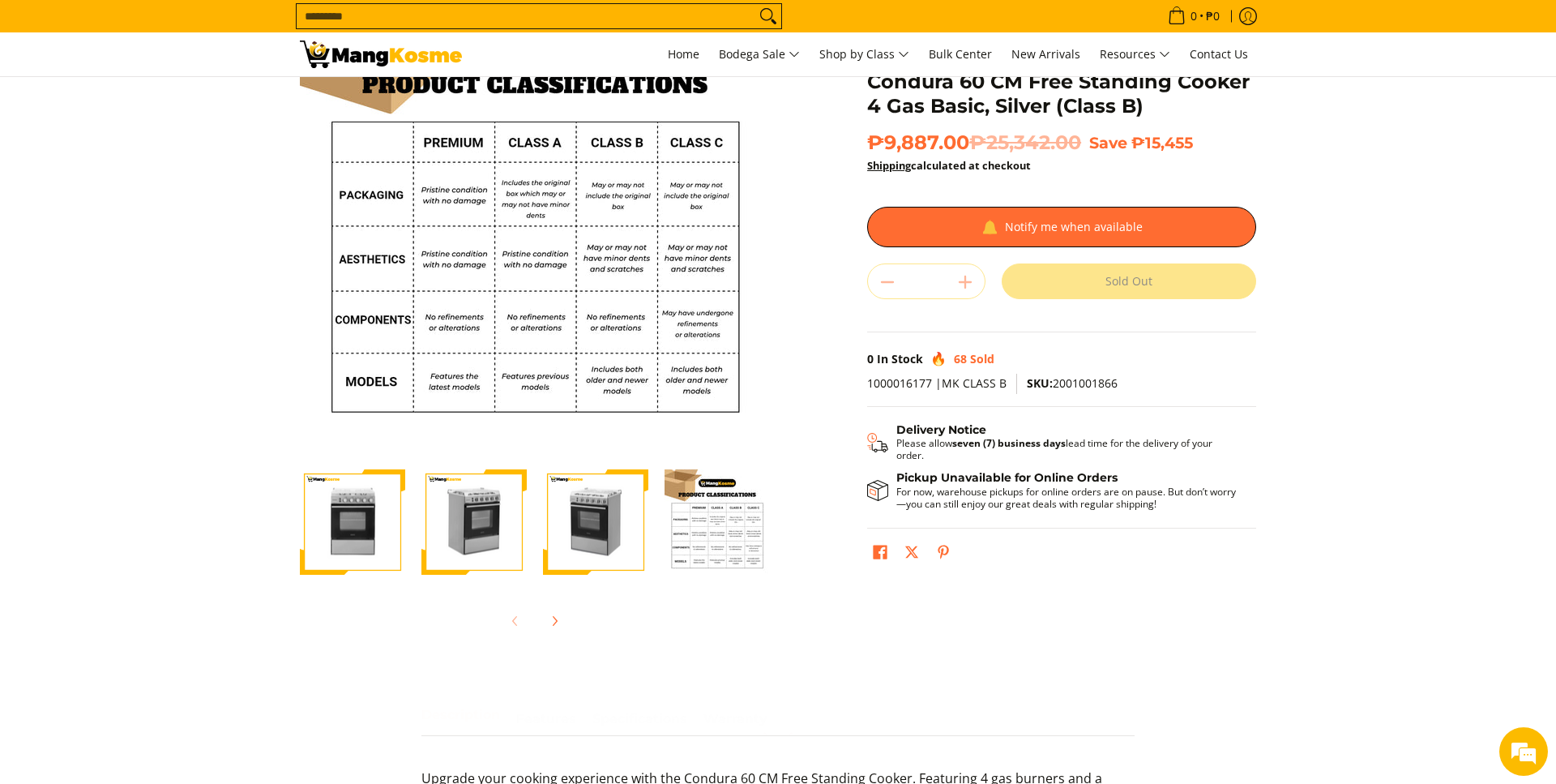
scroll to position [579, 0]
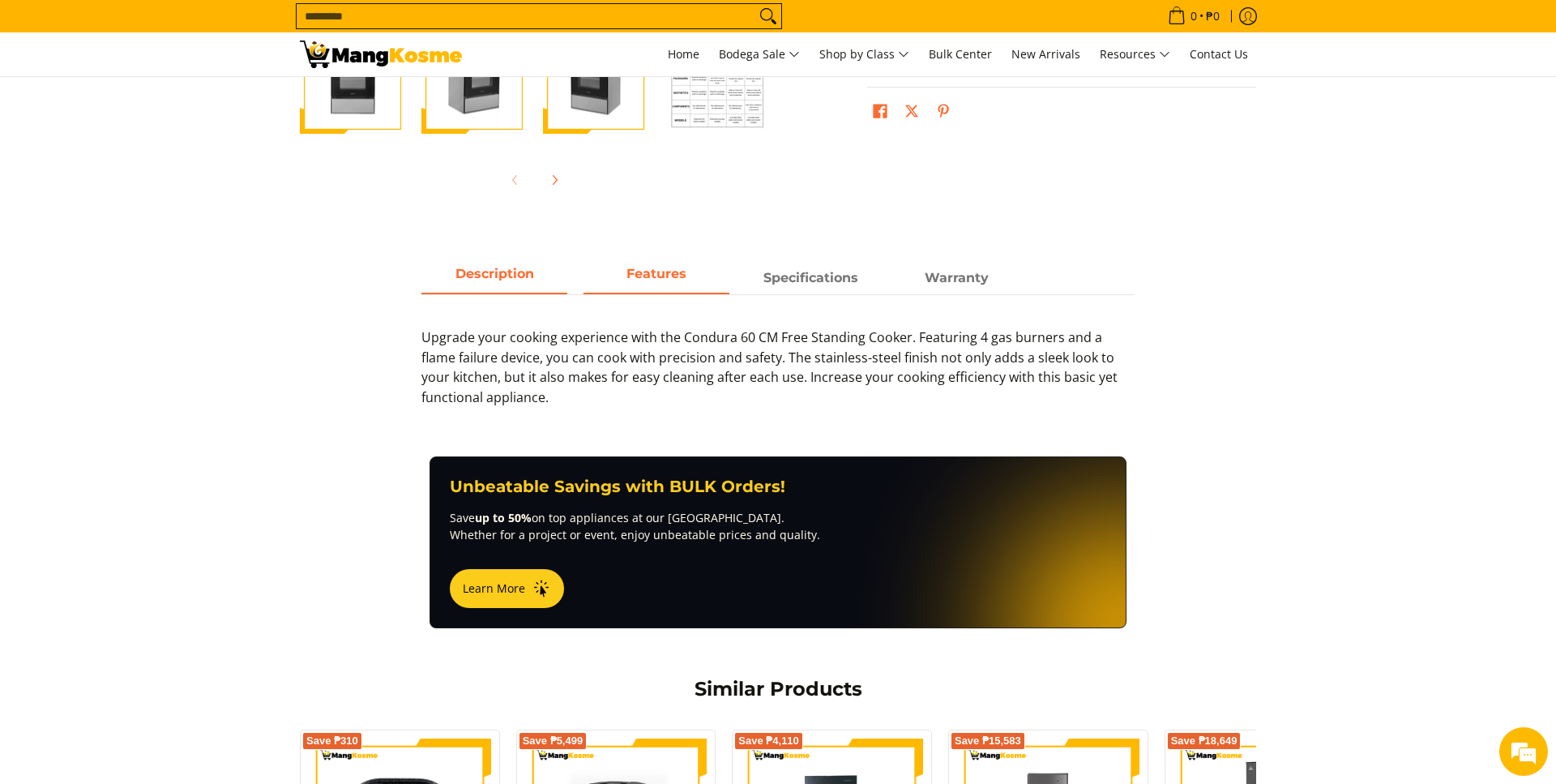
click at [679, 281] on strong "Features" at bounding box center [656, 274] width 60 height 15
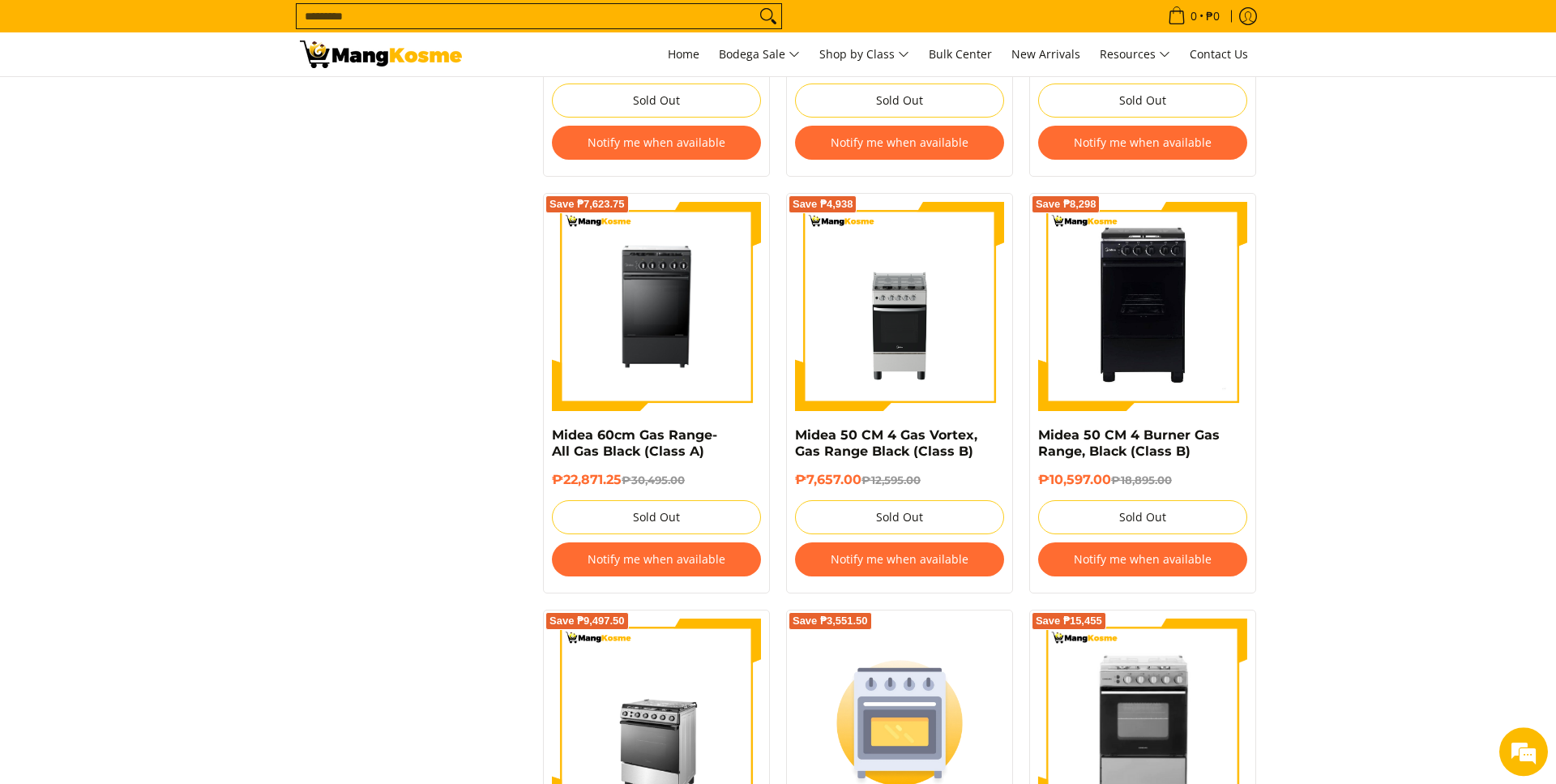
scroll to position [992, 0]
